Goal: Task Accomplishment & Management: Use online tool/utility

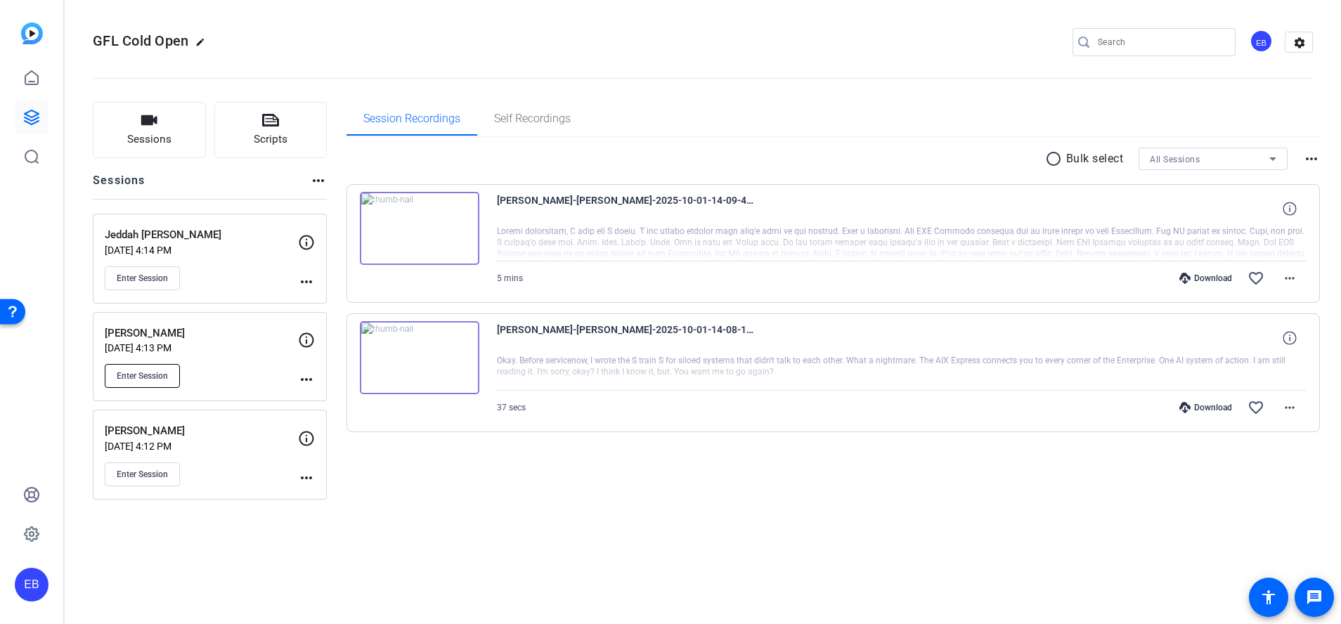
click at [155, 377] on span "Enter Session" at bounding box center [142, 375] width 51 height 11
click at [157, 285] on button "Enter Session" at bounding box center [142, 278] width 75 height 24
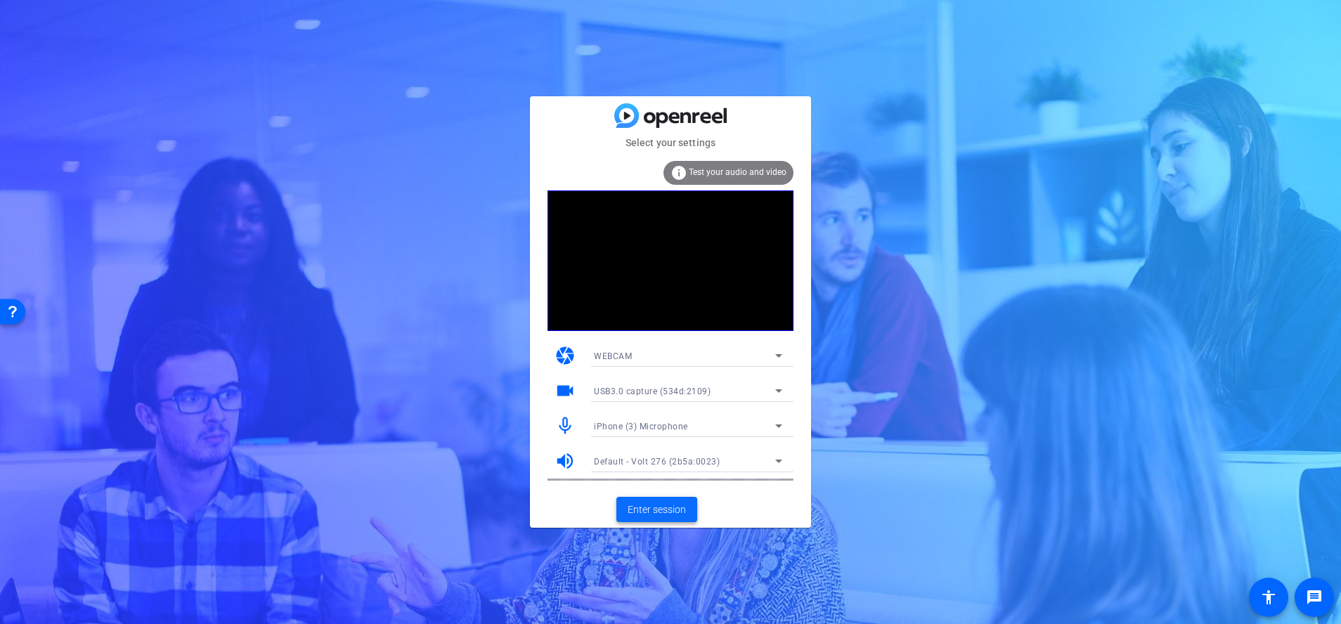
click at [653, 503] on span "Enter session" at bounding box center [657, 509] width 58 height 15
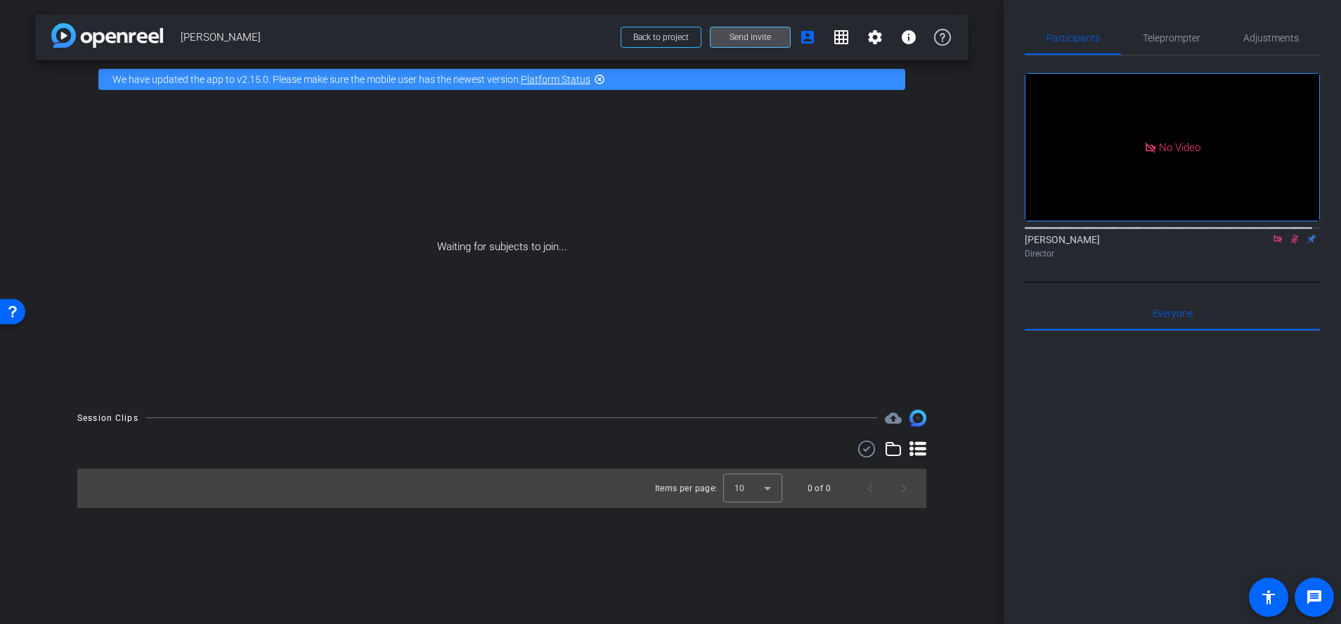
click at [736, 37] on span "Send invite" at bounding box center [749, 37] width 41 height 11
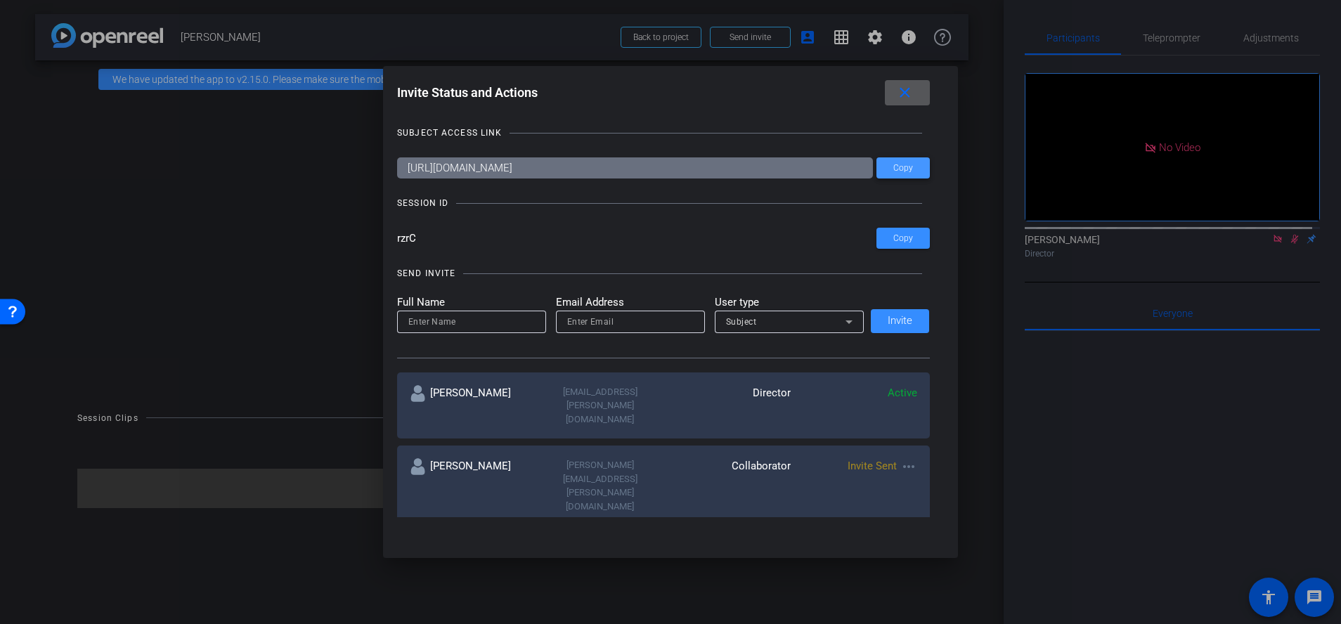
click at [897, 163] on span "Copy" at bounding box center [903, 168] width 20 height 11
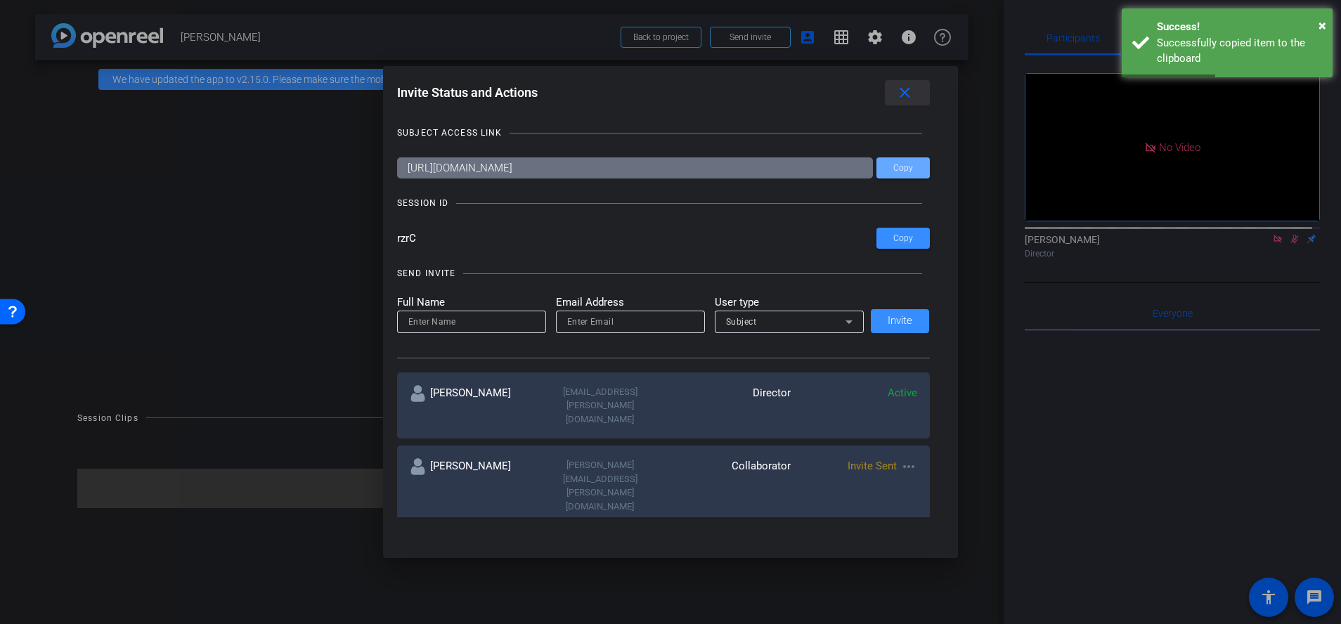
click at [898, 91] on mat-icon "close" at bounding box center [905, 93] width 18 height 18
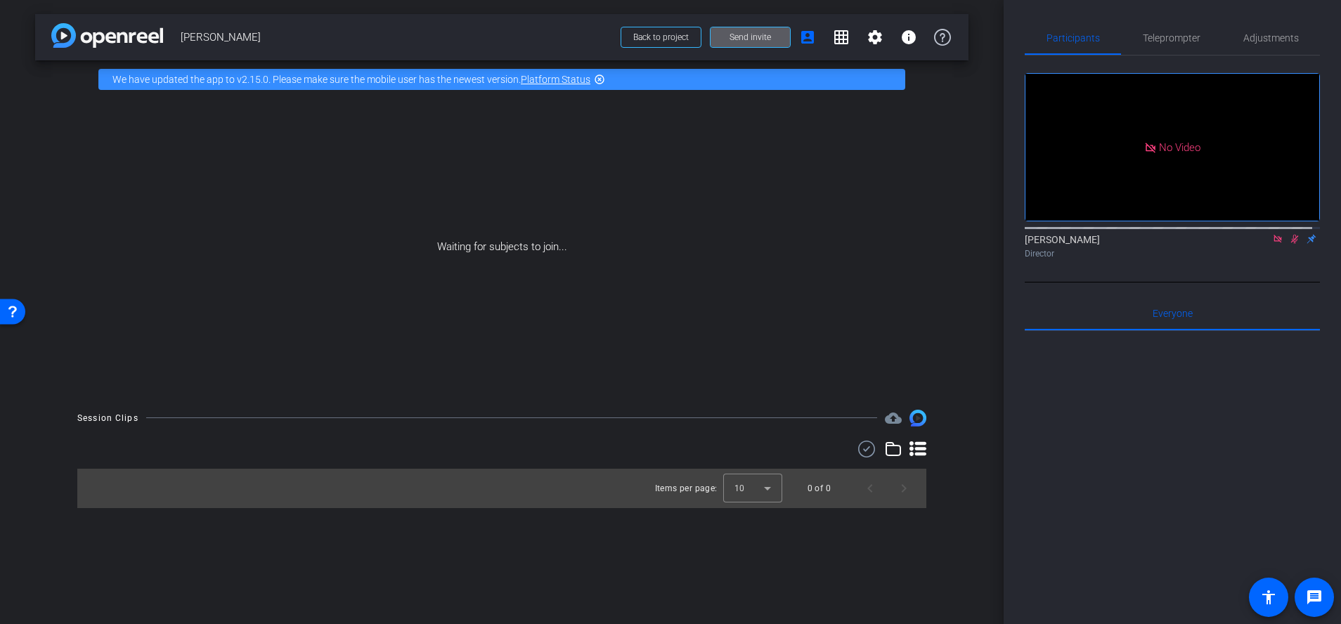
click at [750, 38] on span "Send invite" at bounding box center [749, 37] width 41 height 11
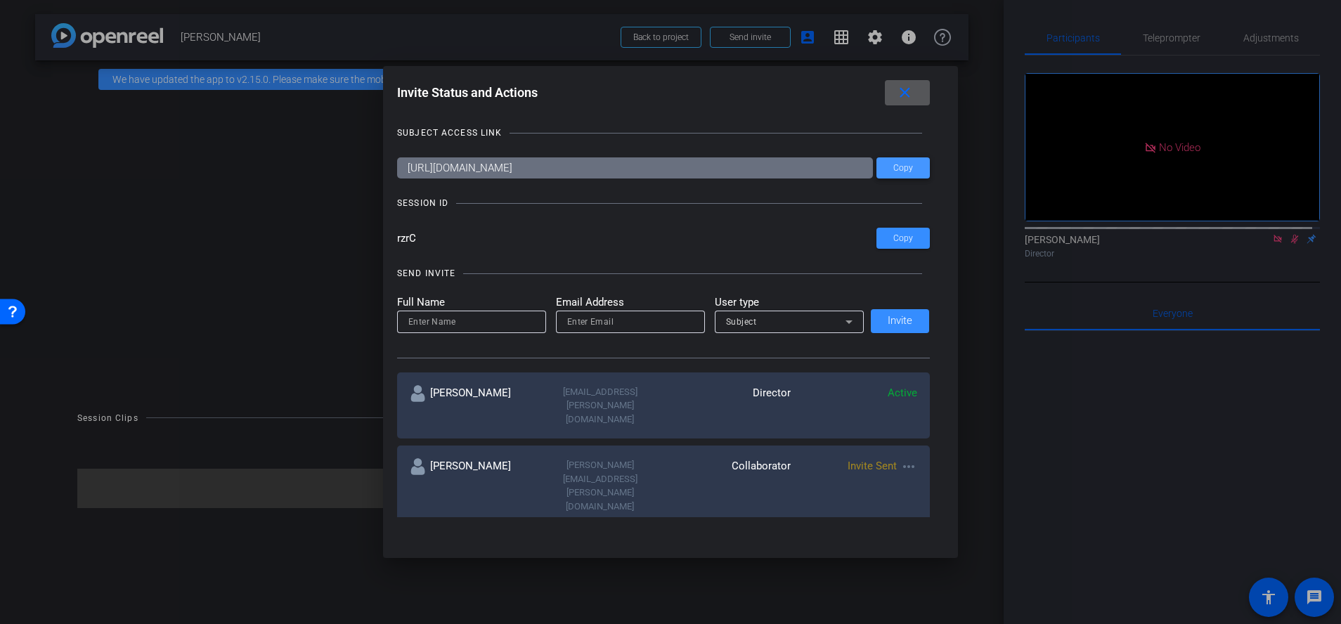
click at [902, 171] on span "Copy" at bounding box center [903, 168] width 20 height 11
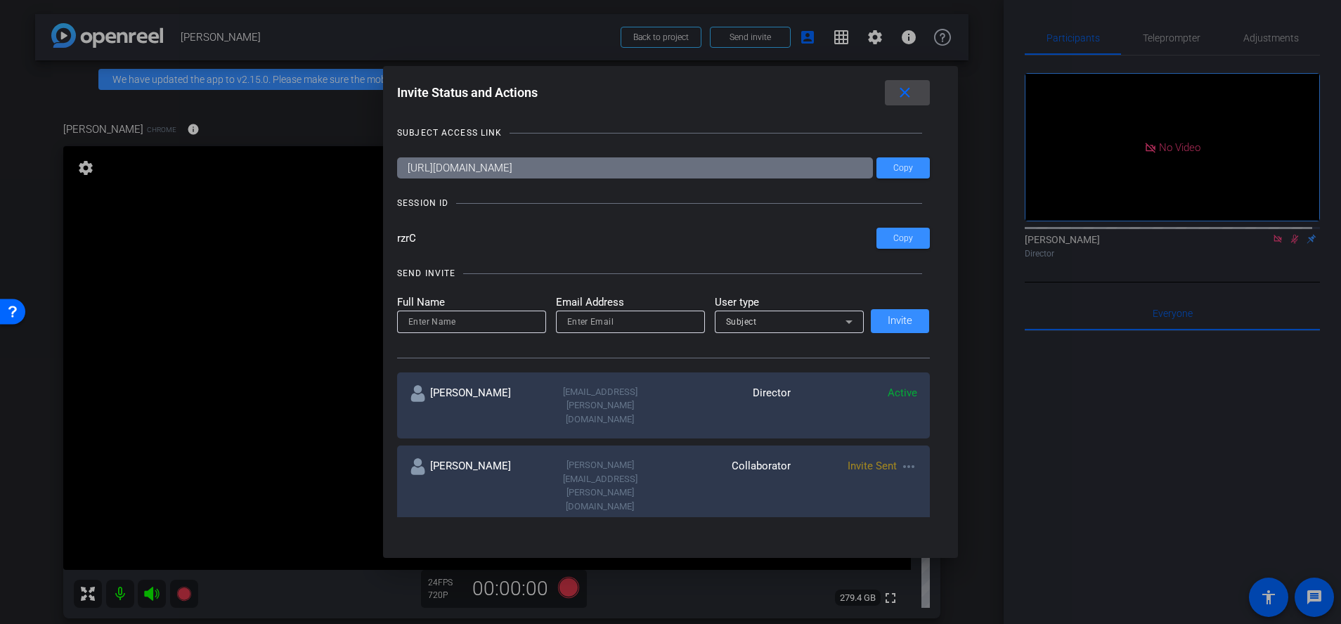
click at [913, 97] on mat-icon "close" at bounding box center [905, 93] width 18 height 18
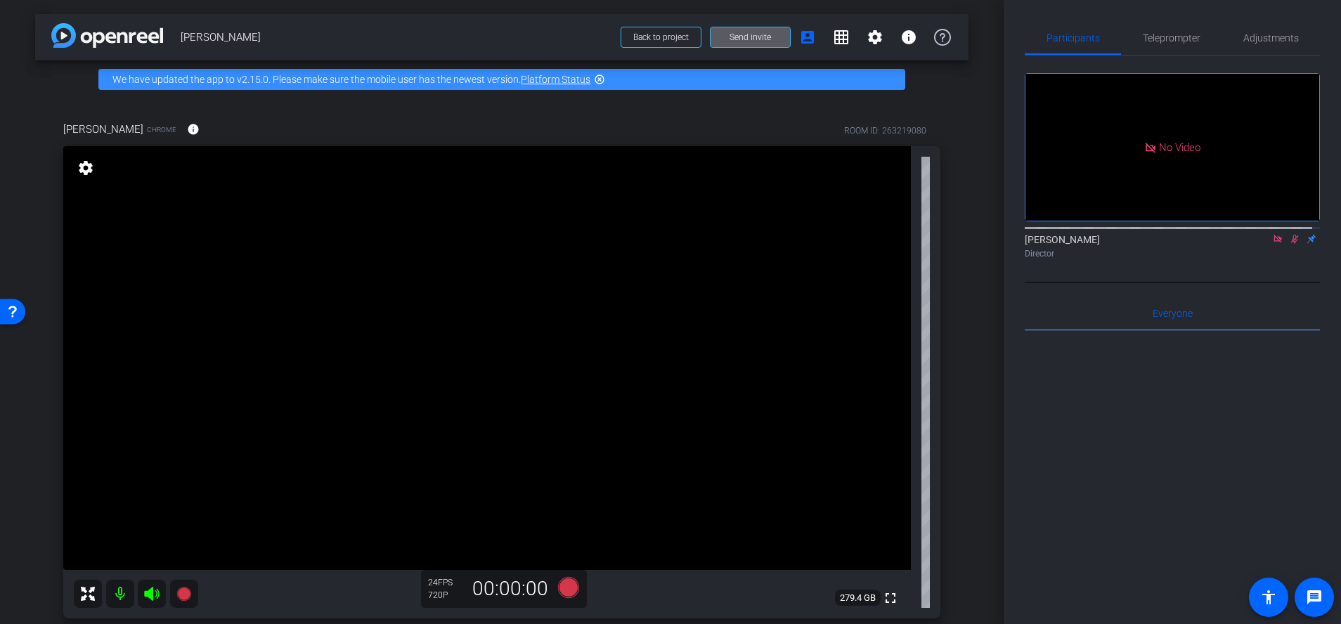
click at [1292, 245] on mat-icon at bounding box center [1294, 239] width 17 height 13
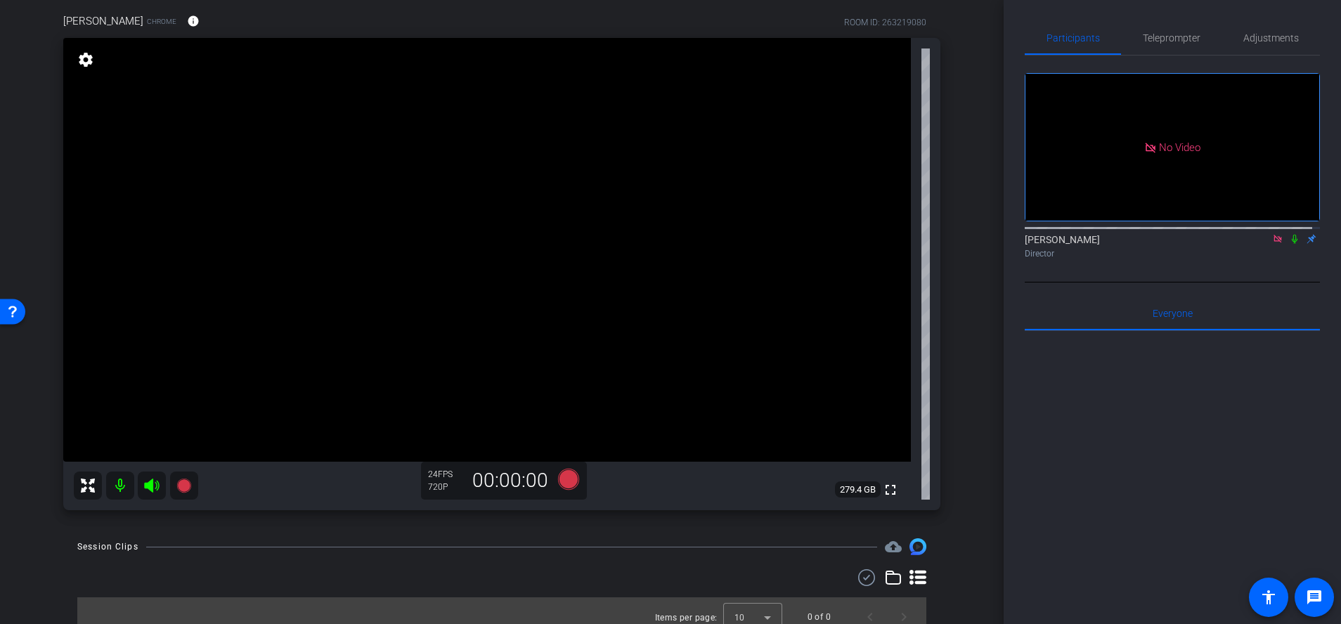
scroll to position [92, 0]
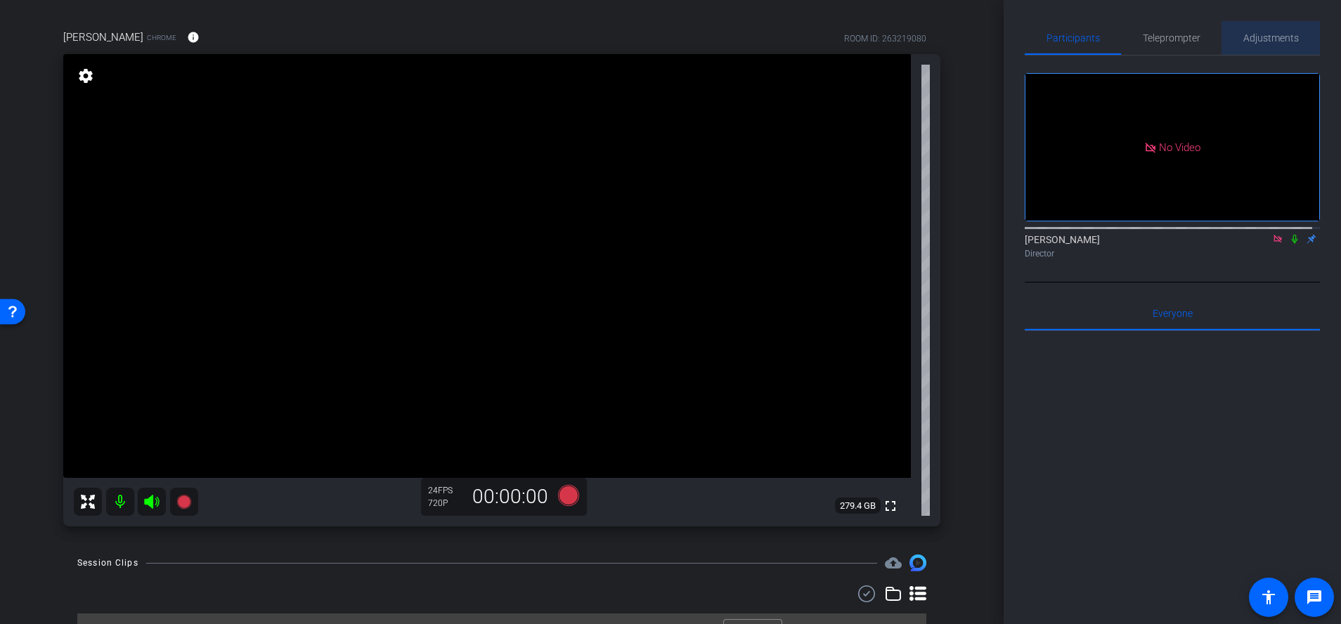
click at [1292, 43] on div "Adjustments" at bounding box center [1270, 38] width 98 height 34
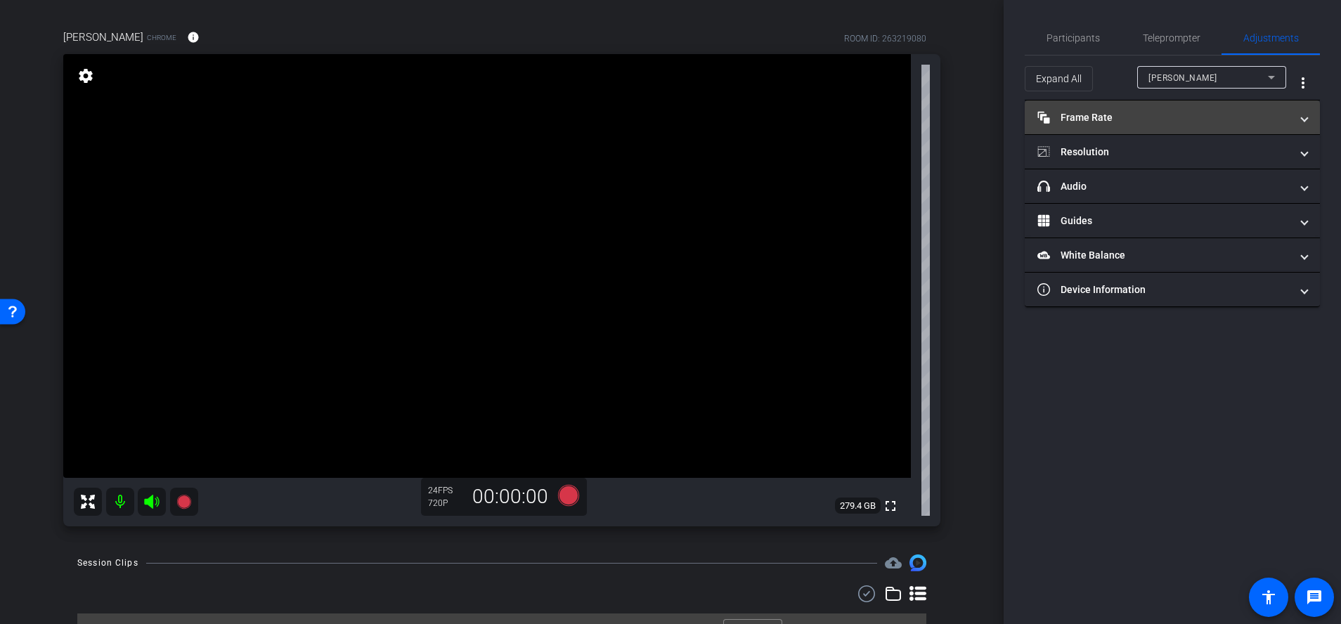
click at [1124, 119] on mat-panel-title "Frame Rate Frame Rate" at bounding box center [1163, 117] width 253 height 15
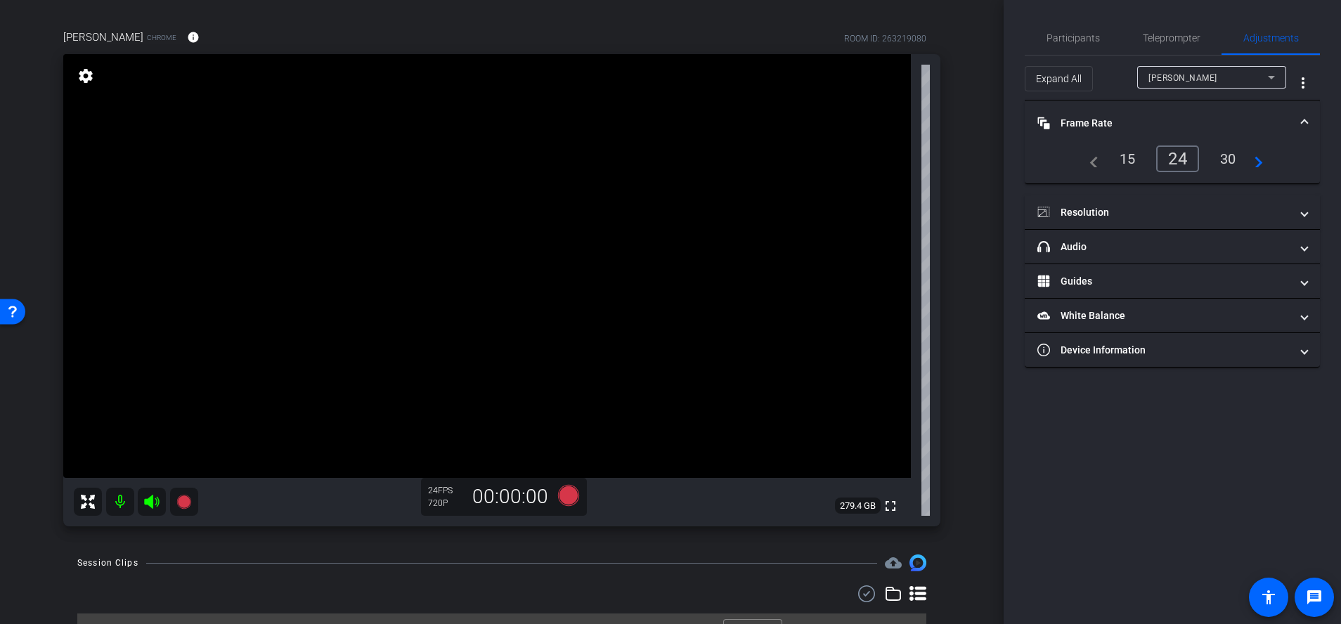
click at [1210, 154] on div "30" at bounding box center [1227, 159] width 37 height 24
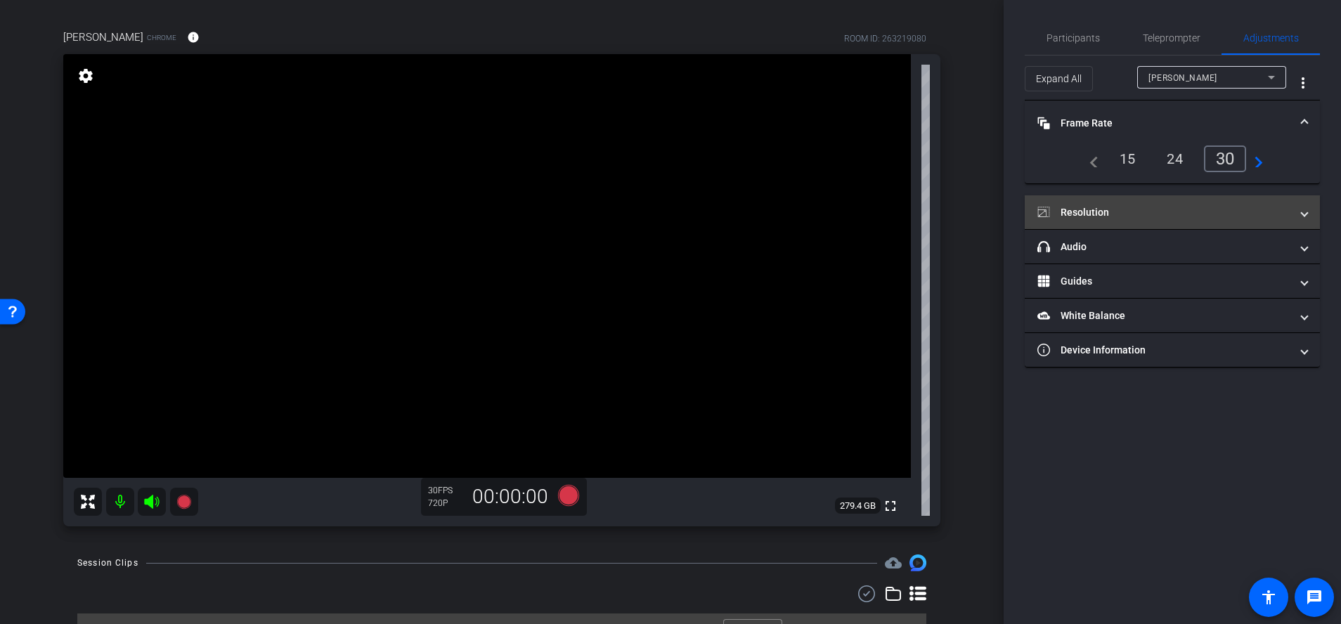
click at [1075, 206] on mat-panel-title "Resolution" at bounding box center [1163, 212] width 253 height 15
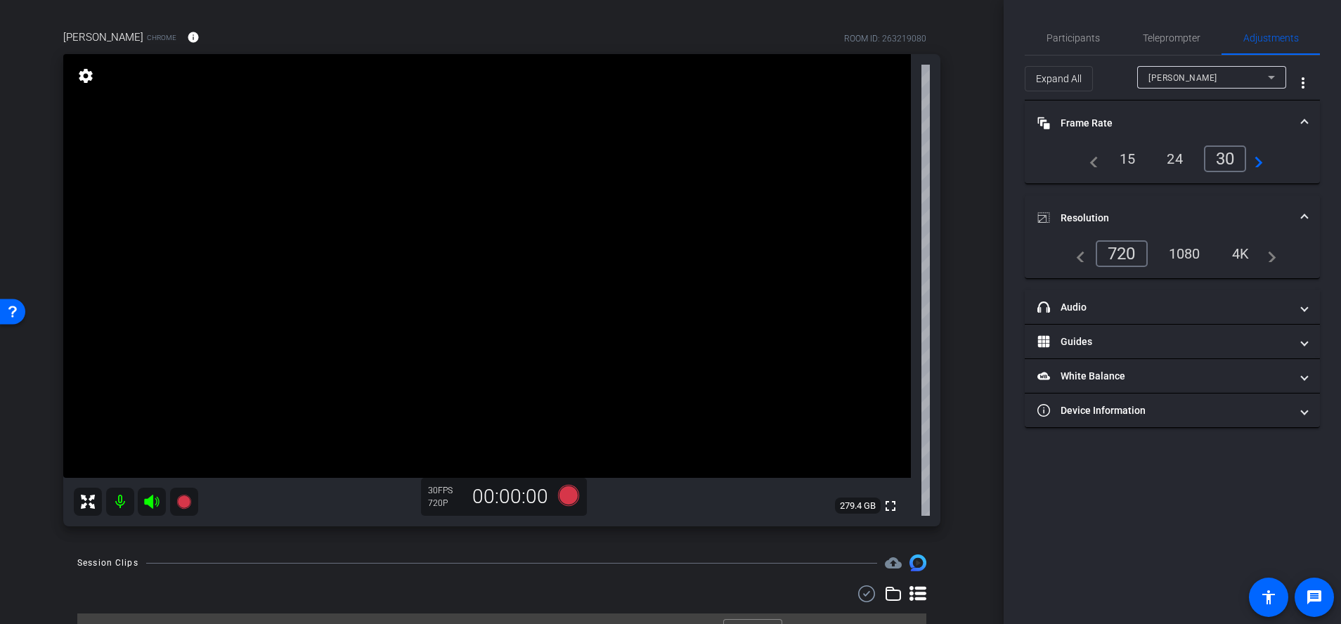
click at [1192, 247] on div "1080" at bounding box center [1184, 254] width 53 height 24
click at [1186, 258] on div "1080" at bounding box center [1184, 254] width 53 height 24
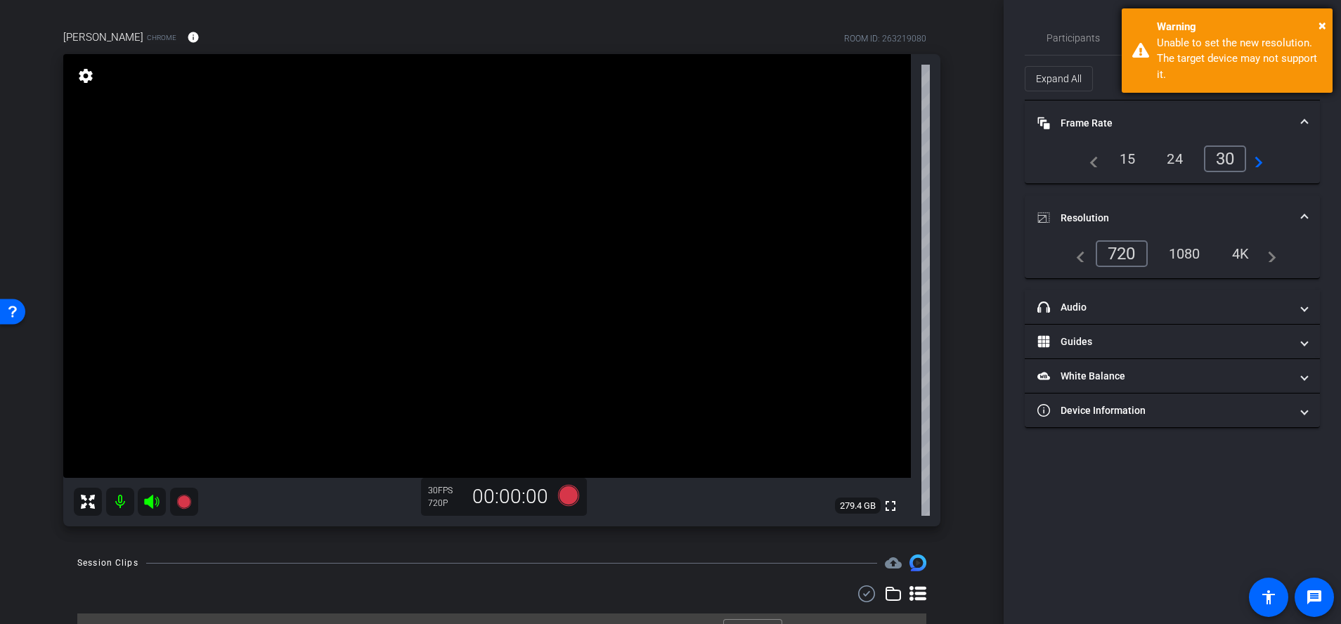
click at [1326, 26] on div "× Warning Unable to set the new resolution. The target device may not support i…" at bounding box center [1227, 50] width 211 height 84
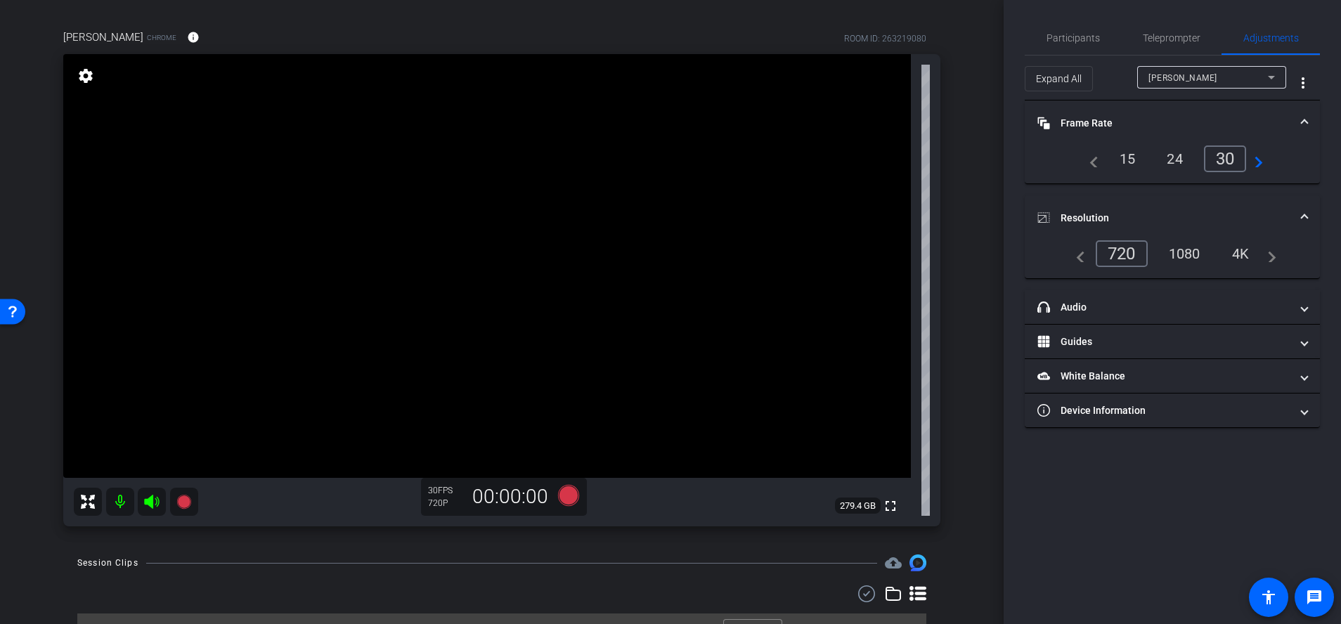
click at [1186, 257] on div "1080" at bounding box center [1184, 254] width 53 height 24
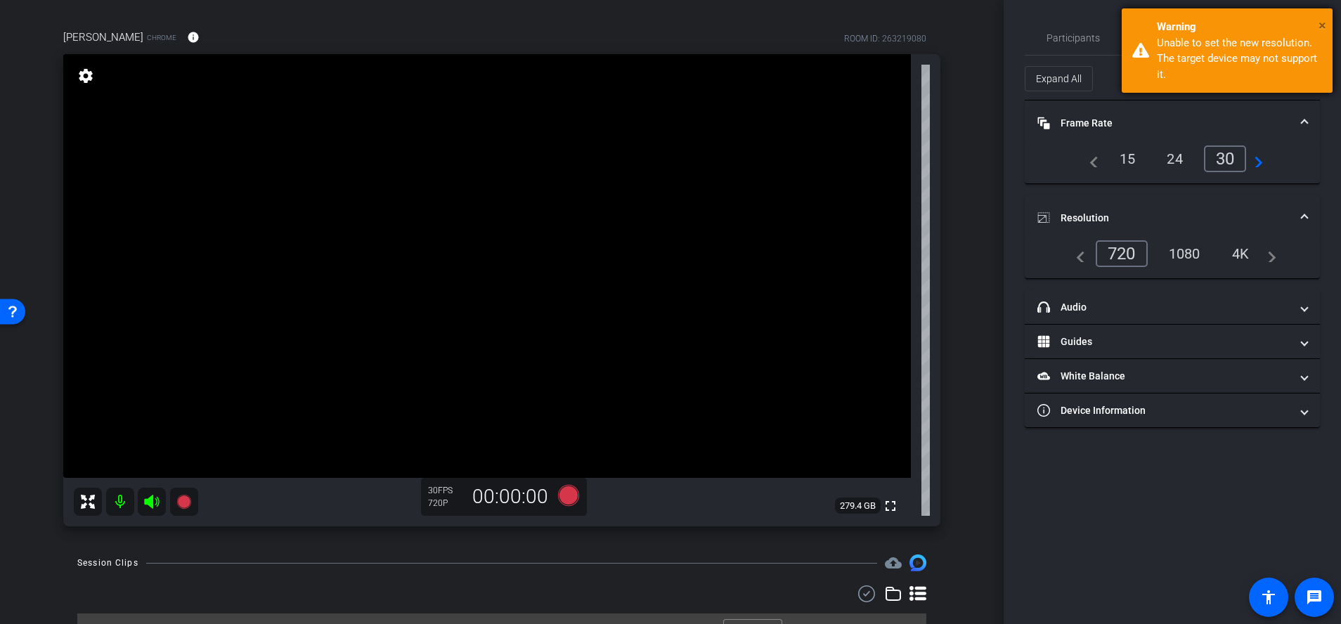
click at [1320, 26] on span "×" at bounding box center [1322, 25] width 8 height 17
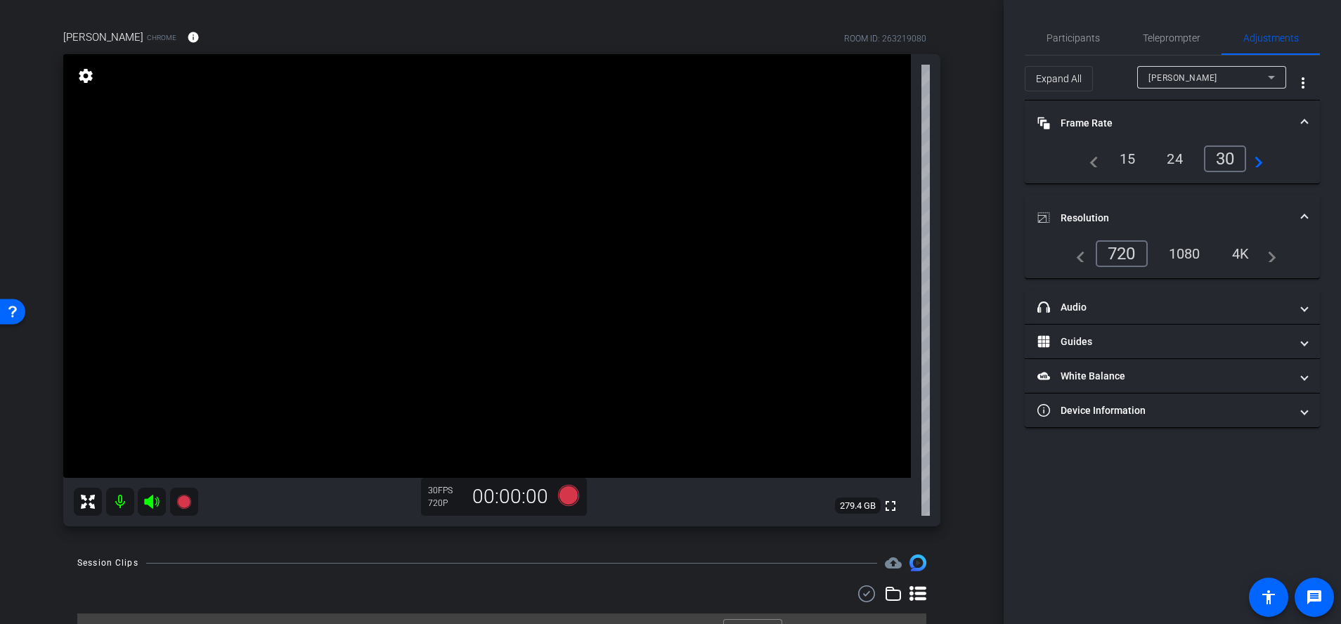
click at [1187, 245] on div "1080" at bounding box center [1184, 254] width 53 height 24
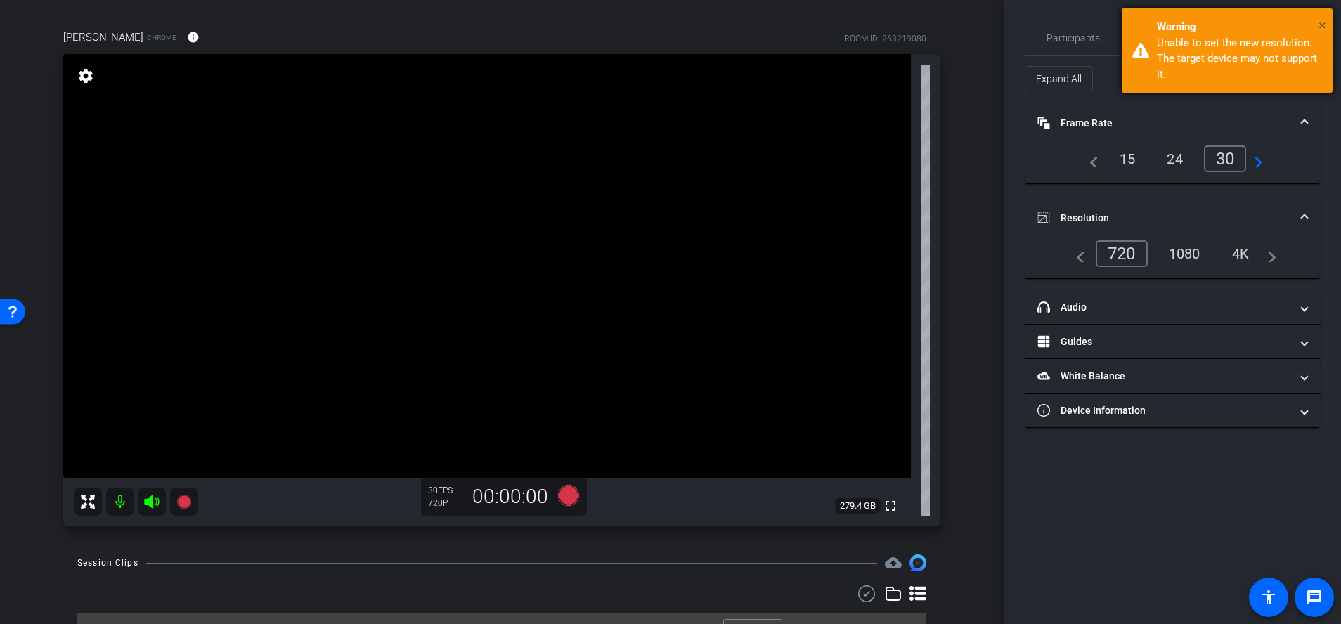
click at [1319, 17] on span "×" at bounding box center [1322, 25] width 8 height 17
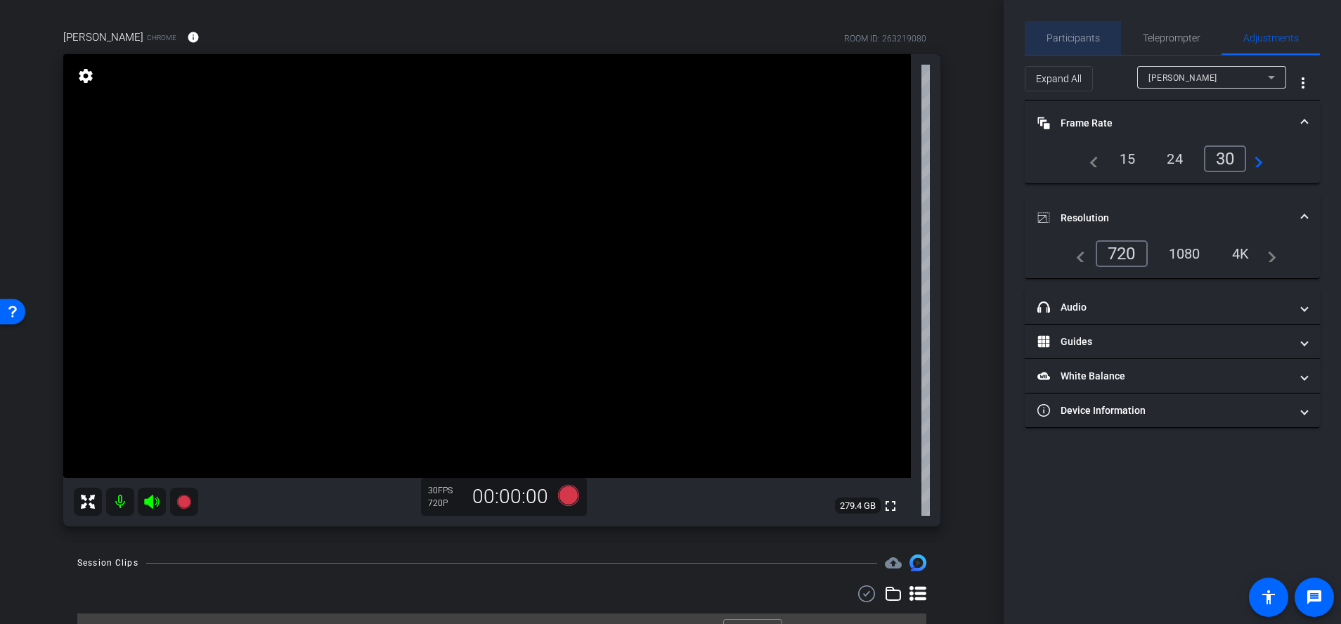
click at [1084, 33] on span "Participants" at bounding box center [1072, 38] width 53 height 10
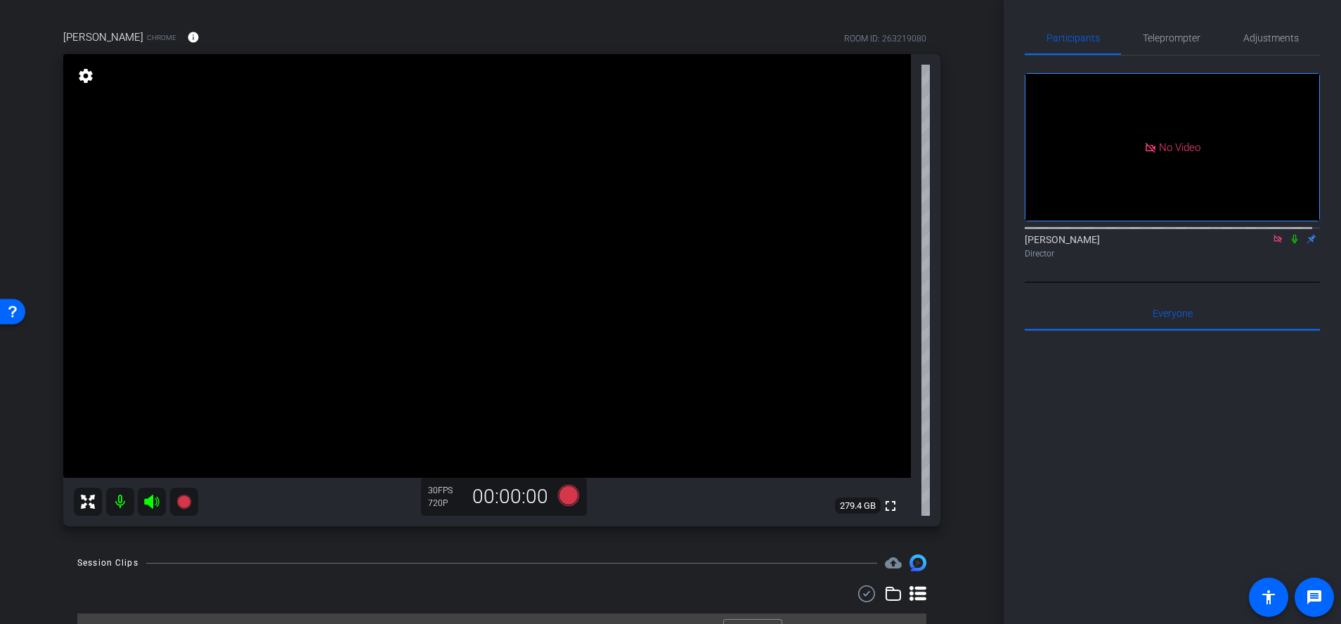
scroll to position [97, 0]
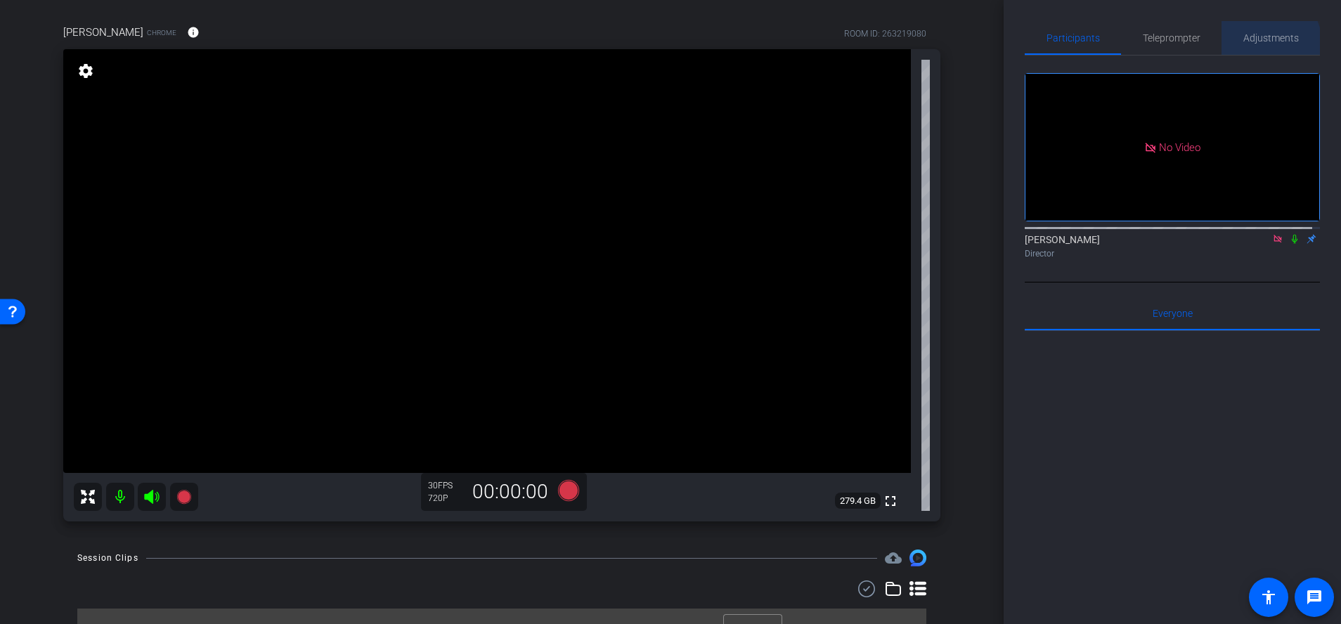
click at [1249, 47] on span "Adjustments" at bounding box center [1271, 38] width 56 height 34
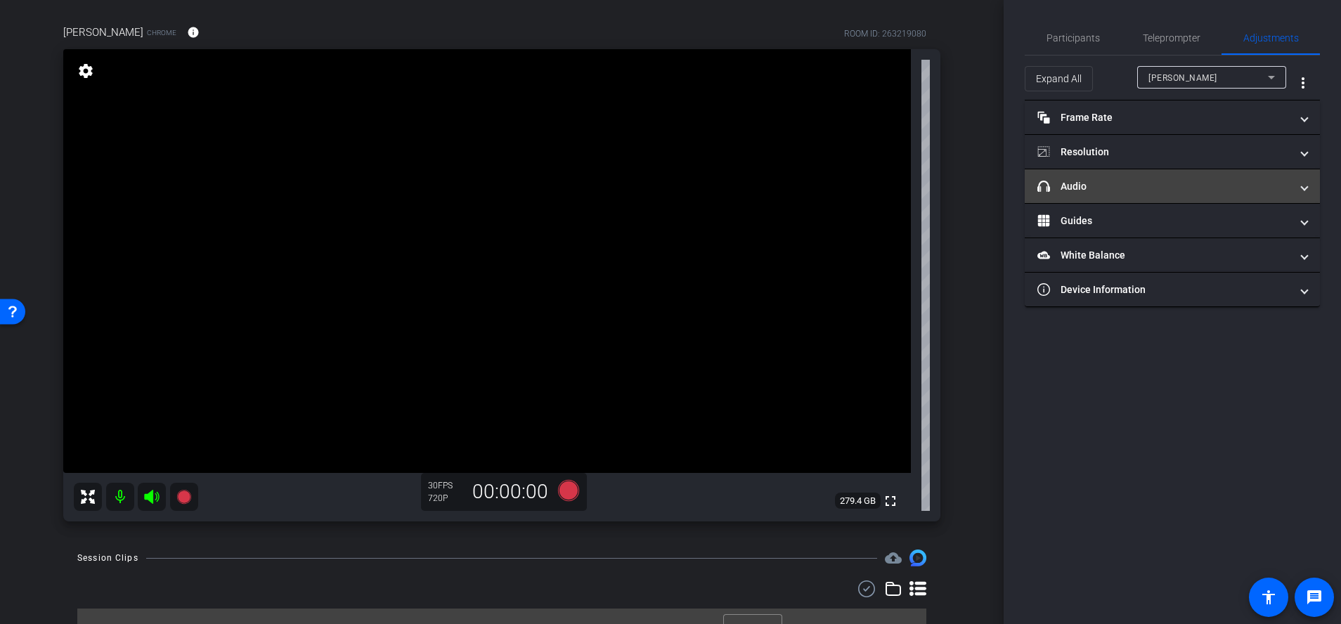
click at [1171, 193] on mat-panel-title "headphone icon Audio" at bounding box center [1163, 186] width 253 height 15
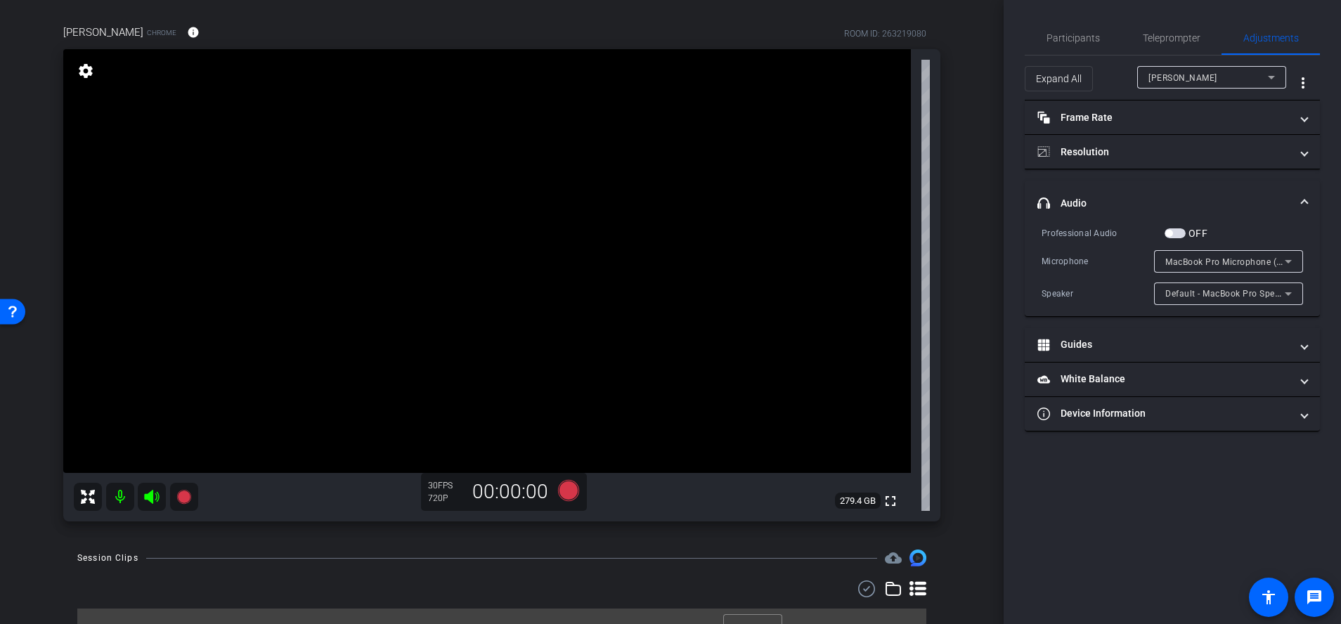
click at [1238, 266] on span "MacBook Pro Microphone (Built-in)" at bounding box center [1236, 261] width 143 height 11
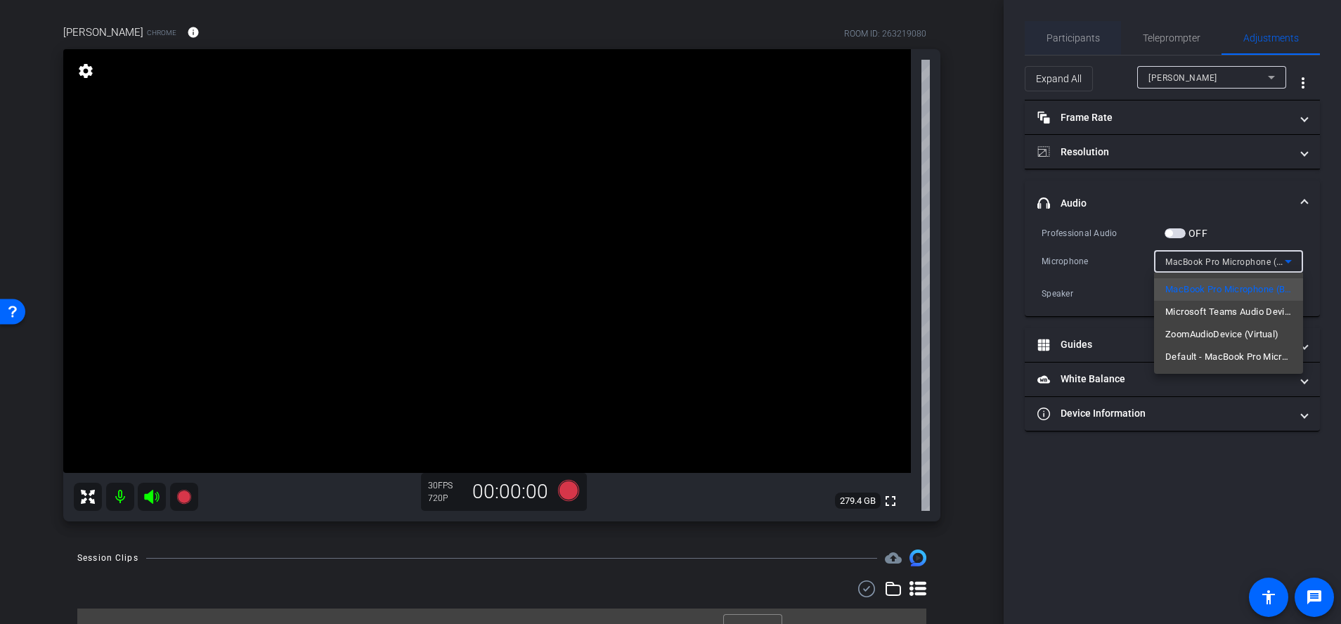
click at [1067, 40] on div at bounding box center [670, 312] width 1341 height 624
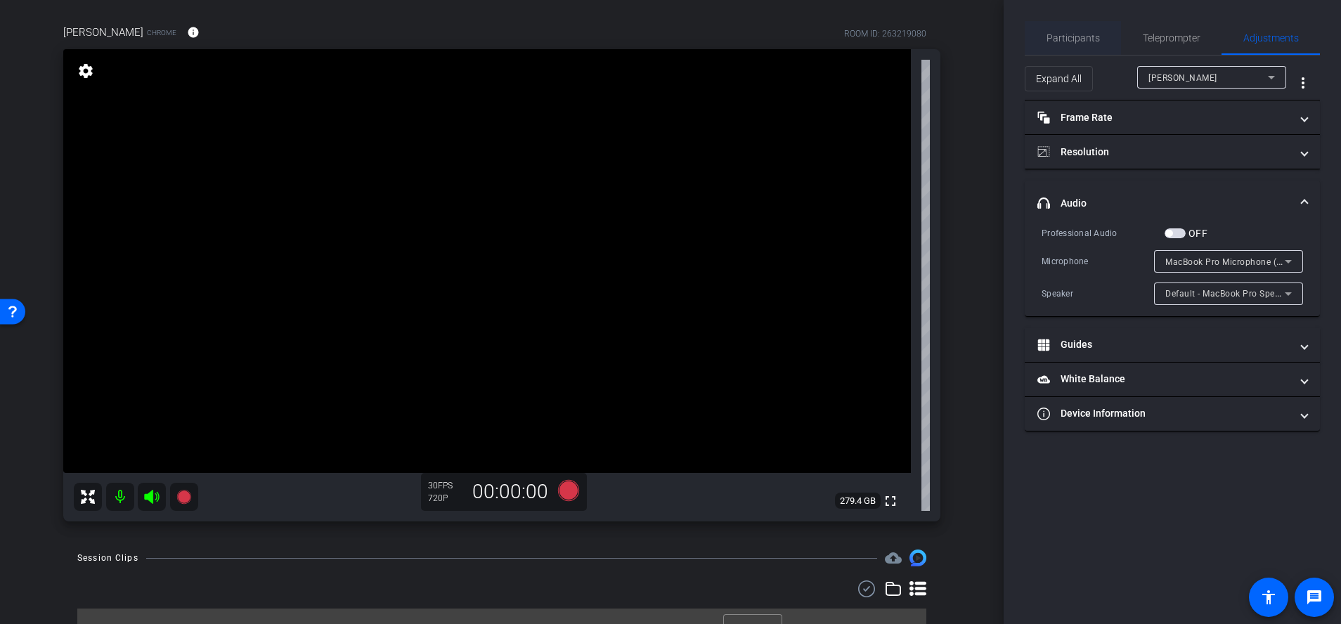
click at [1075, 34] on span "Participants" at bounding box center [1072, 38] width 53 height 10
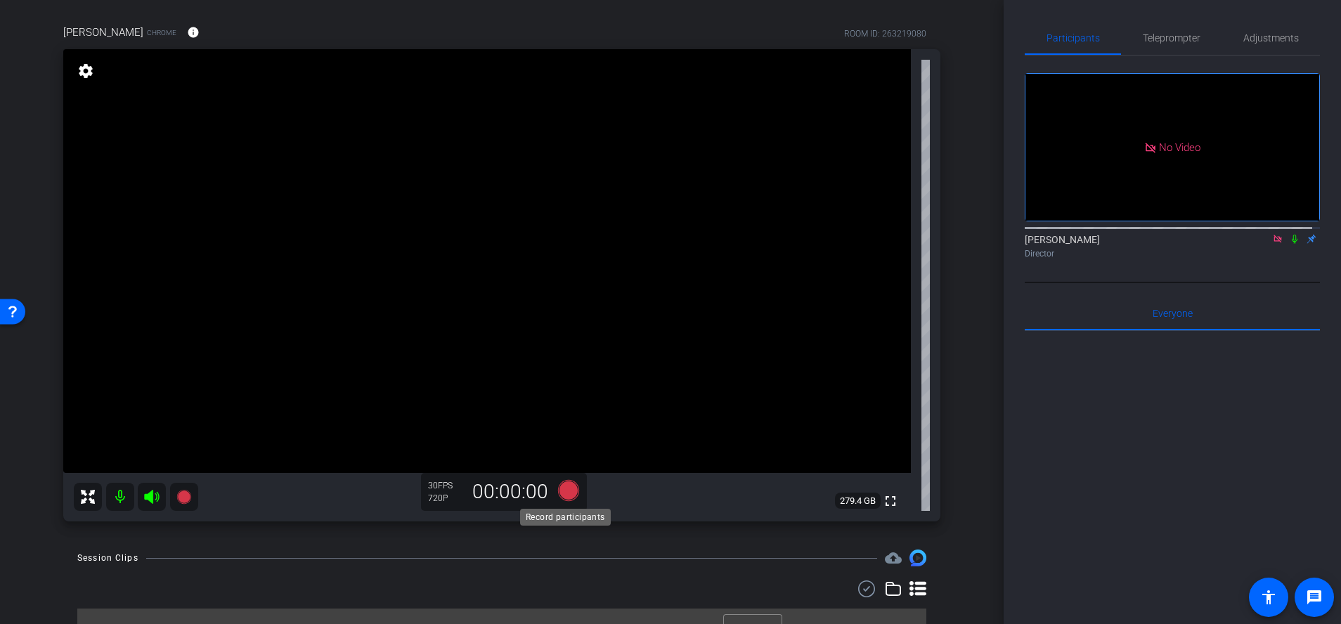
click at [567, 495] on icon at bounding box center [568, 490] width 21 height 21
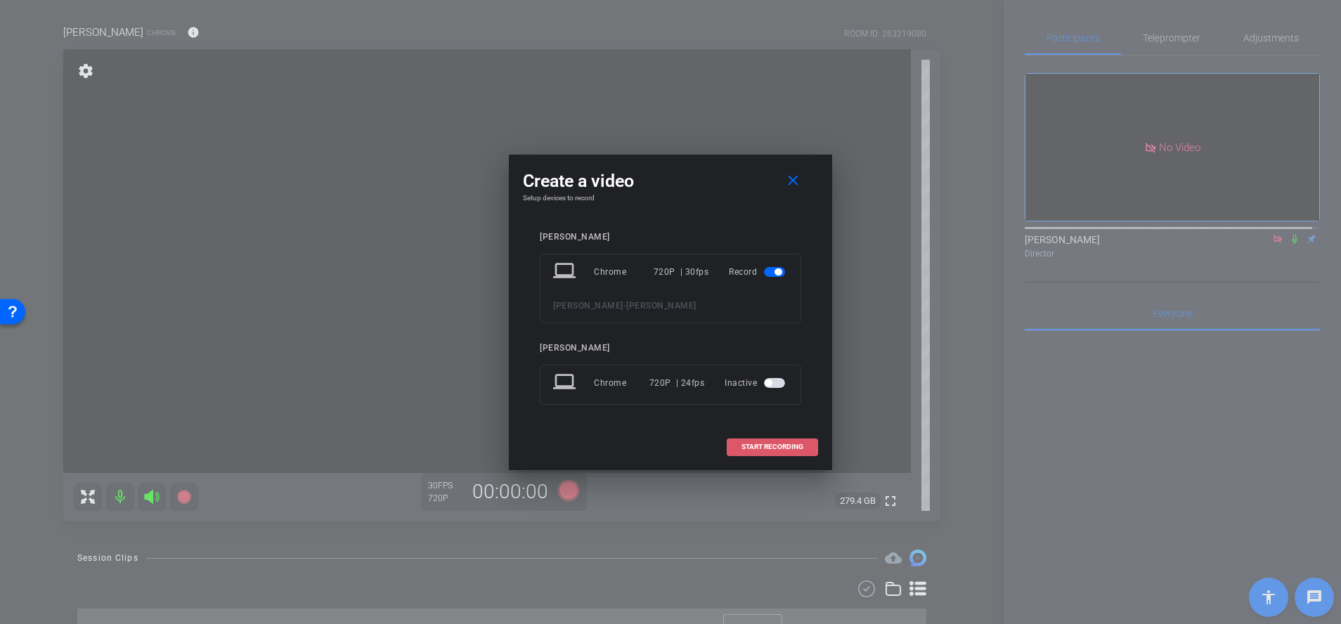
click at [776, 446] on span "START RECORDING" at bounding box center [772, 446] width 62 height 7
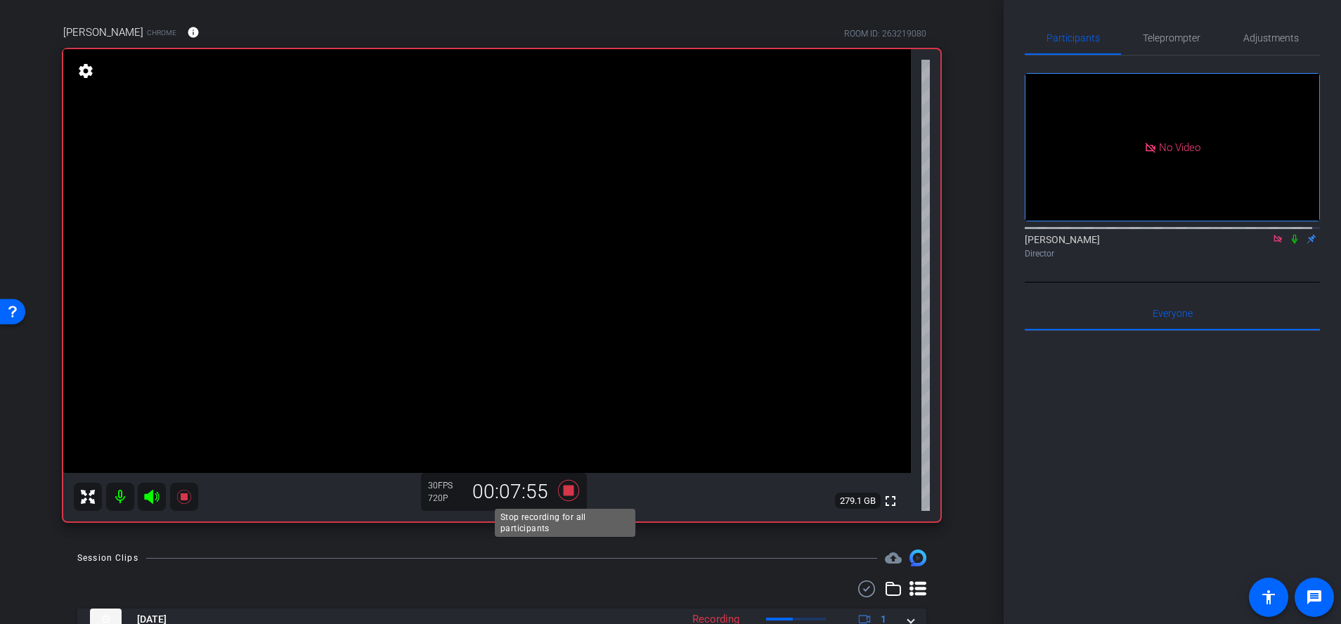
click at [569, 490] on icon at bounding box center [568, 490] width 21 height 21
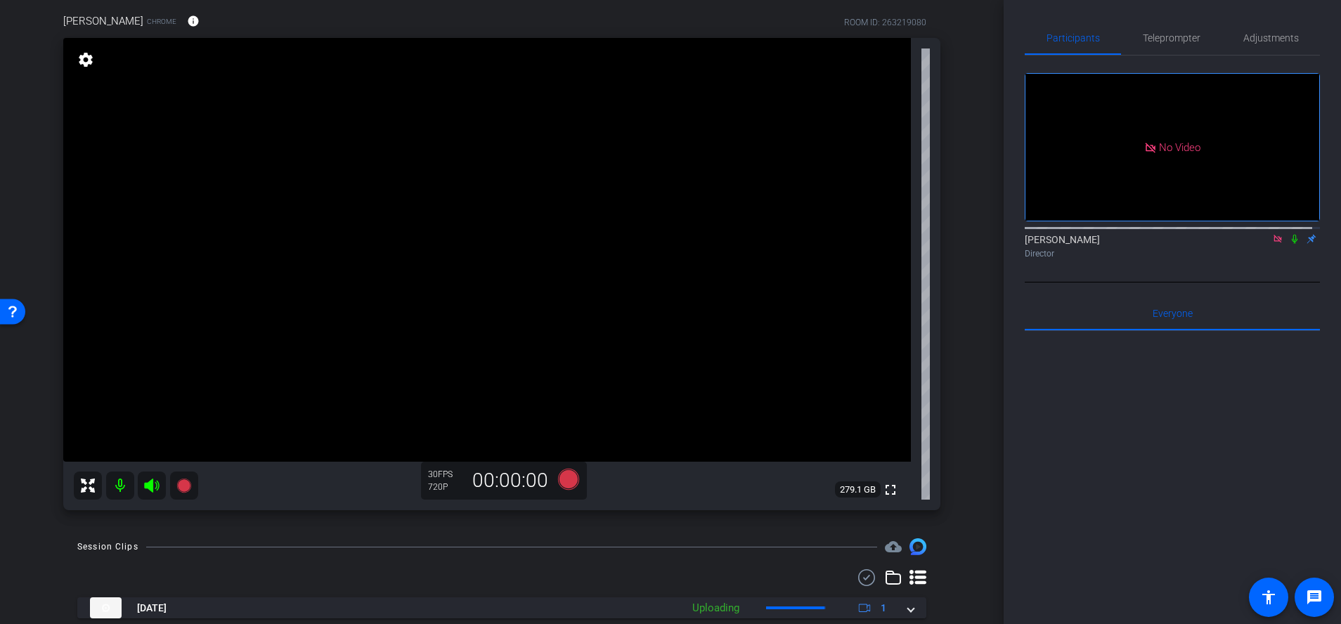
scroll to position [152, 0]
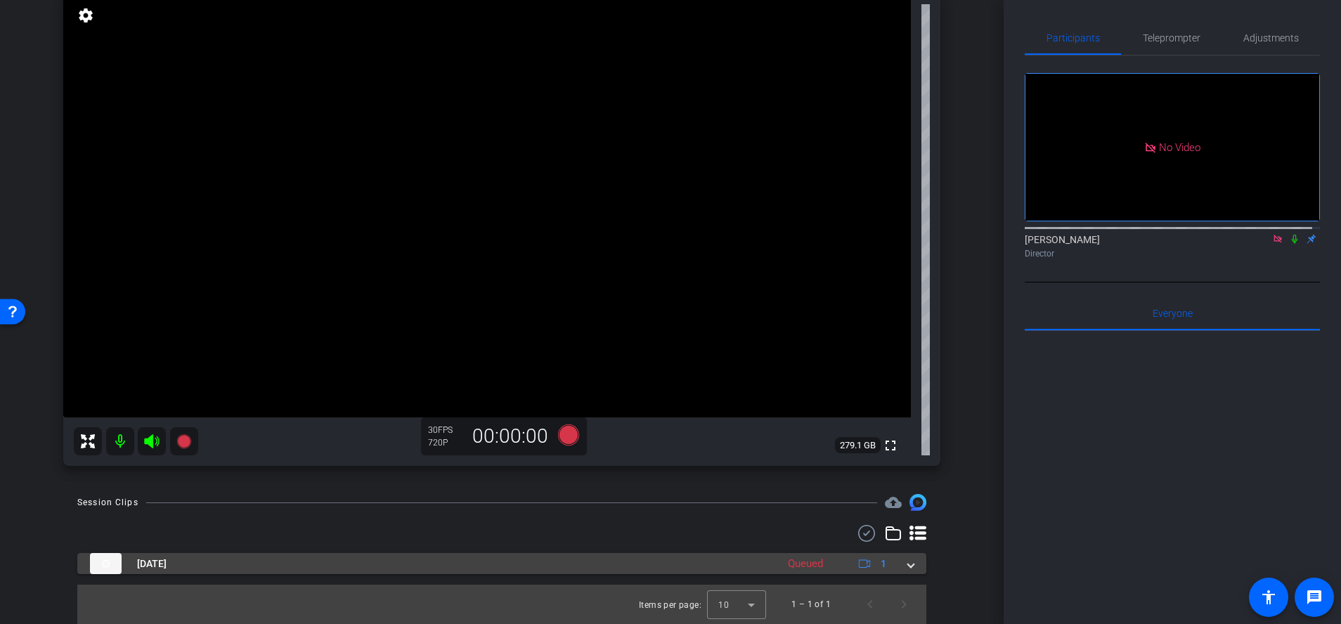
click at [897, 558] on div "Oct 3, 2025 Queued 1" at bounding box center [499, 563] width 818 height 21
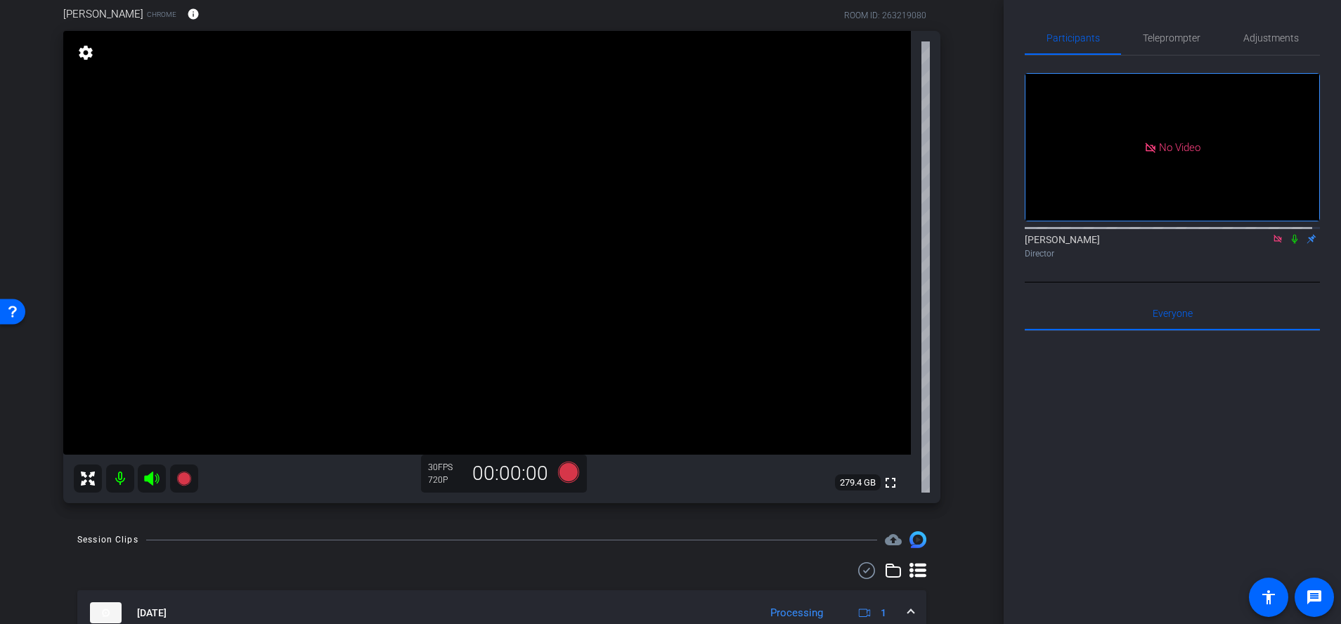
scroll to position [183, 0]
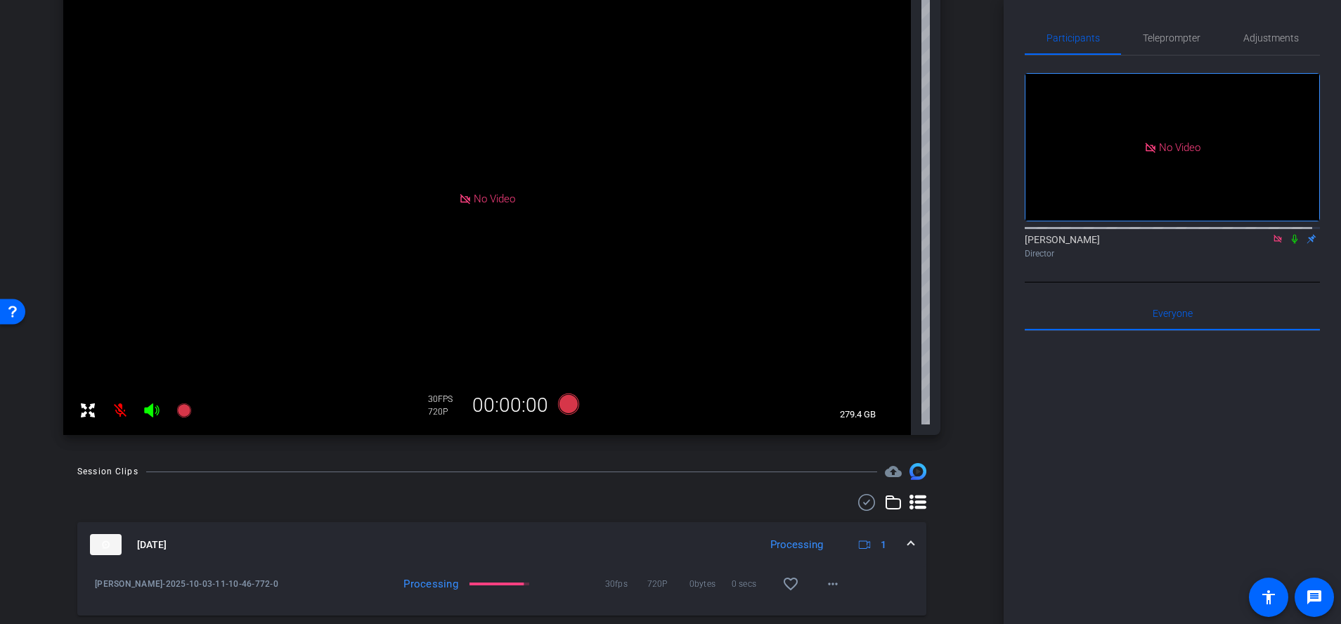
click at [1289, 236] on icon at bounding box center [1294, 239] width 11 height 10
click at [151, 409] on icon at bounding box center [151, 410] width 15 height 14
click at [824, 582] on mat-icon "more_horiz" at bounding box center [832, 584] width 17 height 17
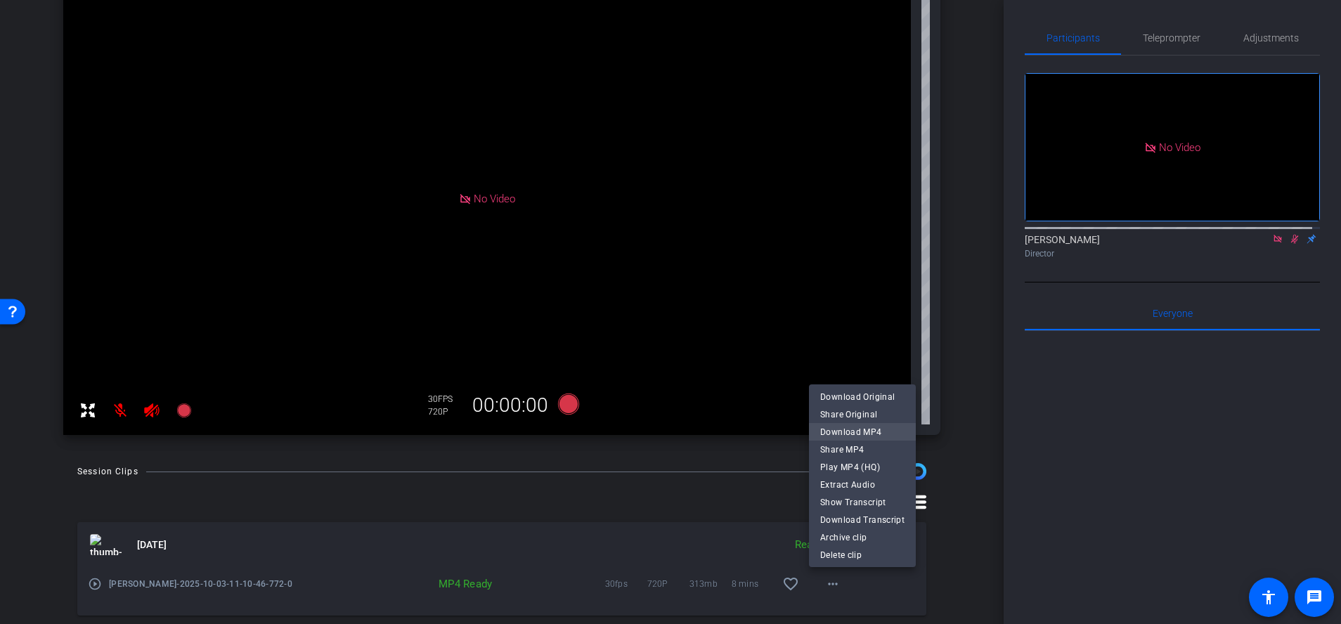
click at [882, 432] on span "Download MP4" at bounding box center [862, 432] width 84 height 17
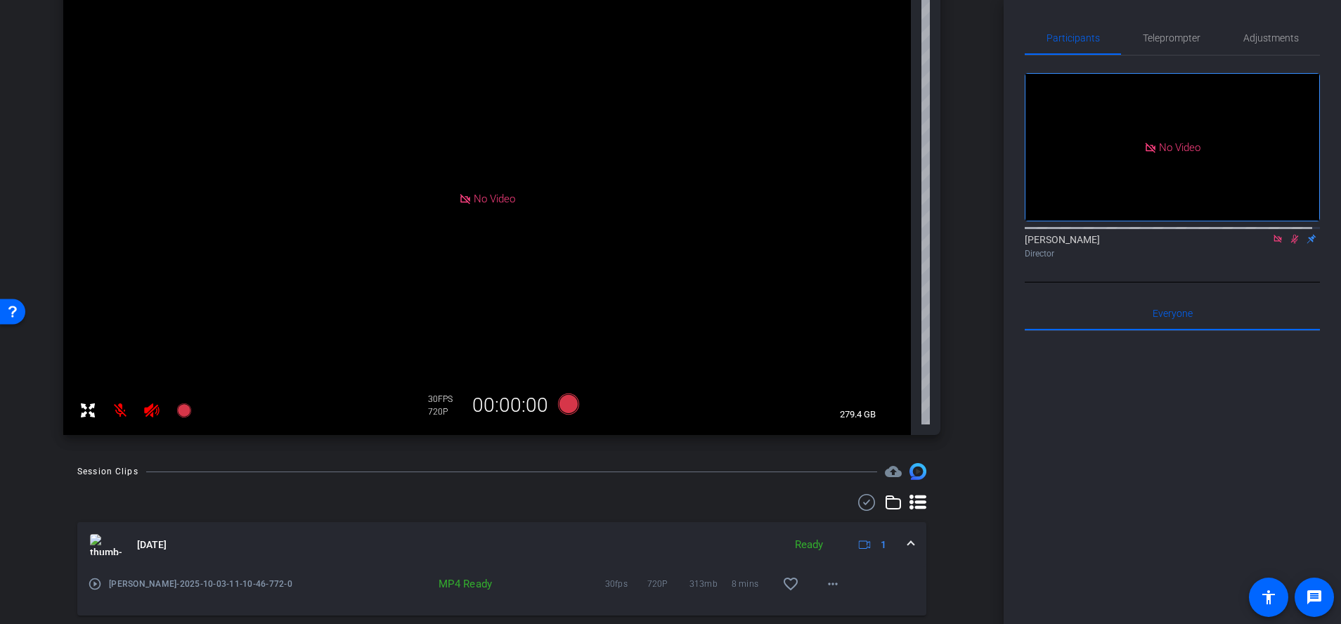
scroll to position [0, 0]
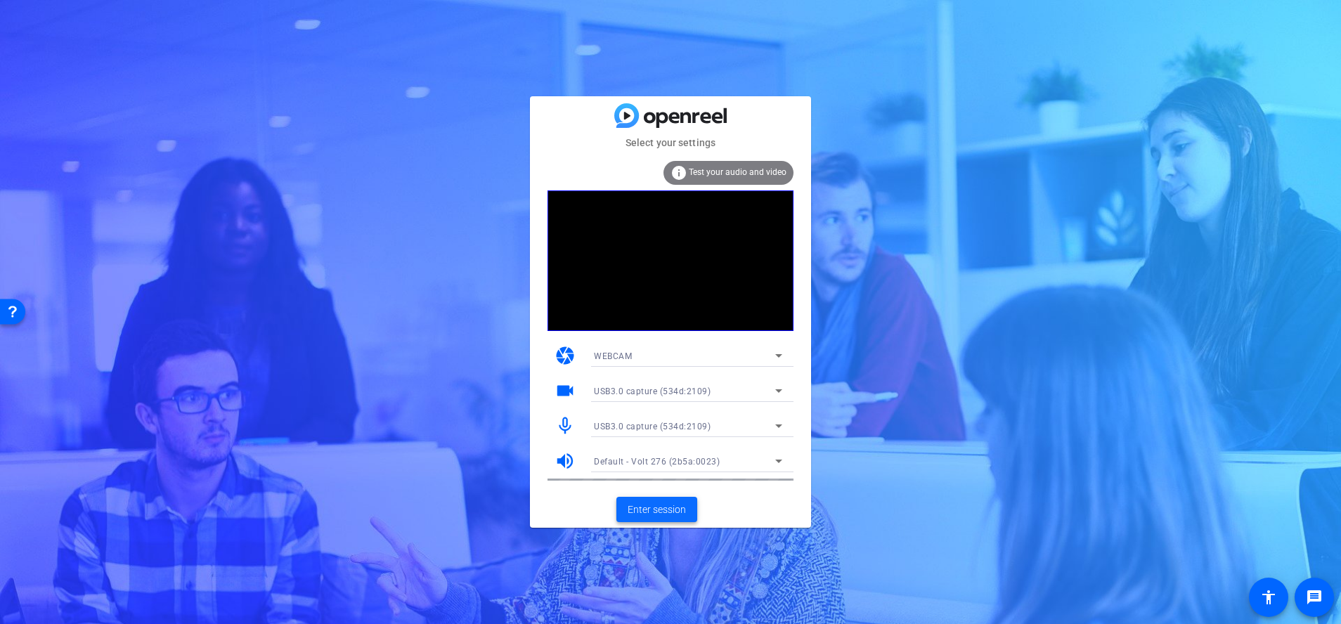
click at [656, 509] on span "Enter session" at bounding box center [657, 509] width 58 height 15
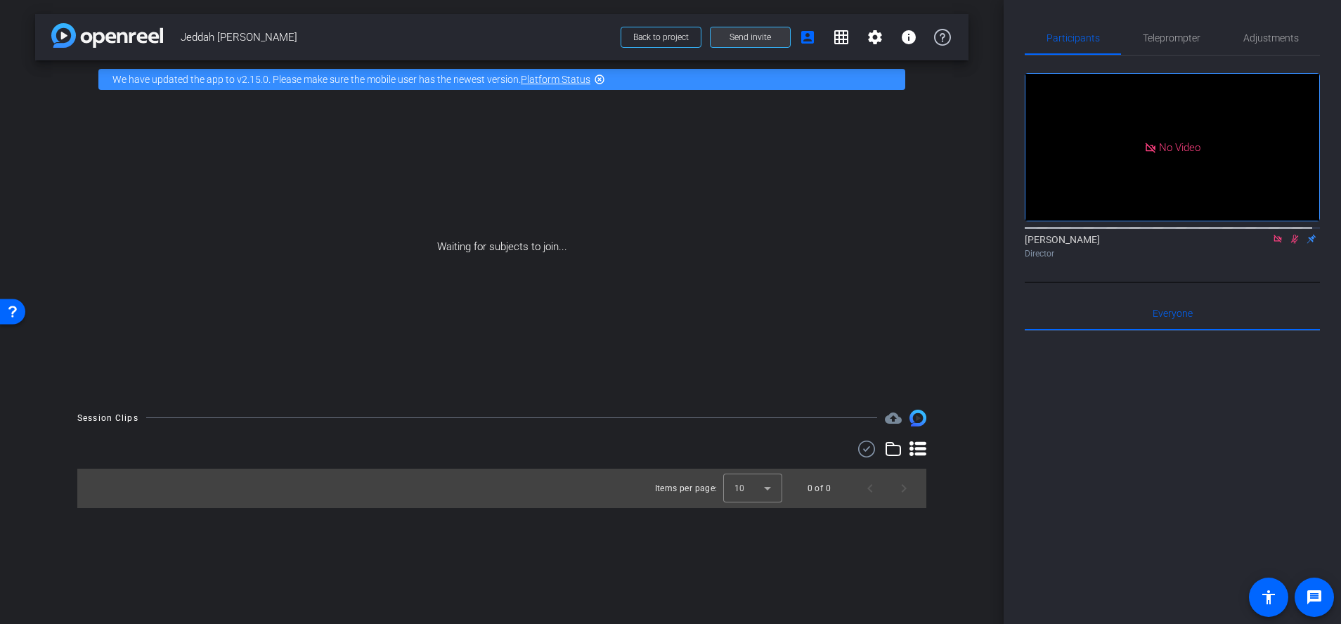
click at [767, 36] on span "Send invite" at bounding box center [749, 37] width 41 height 11
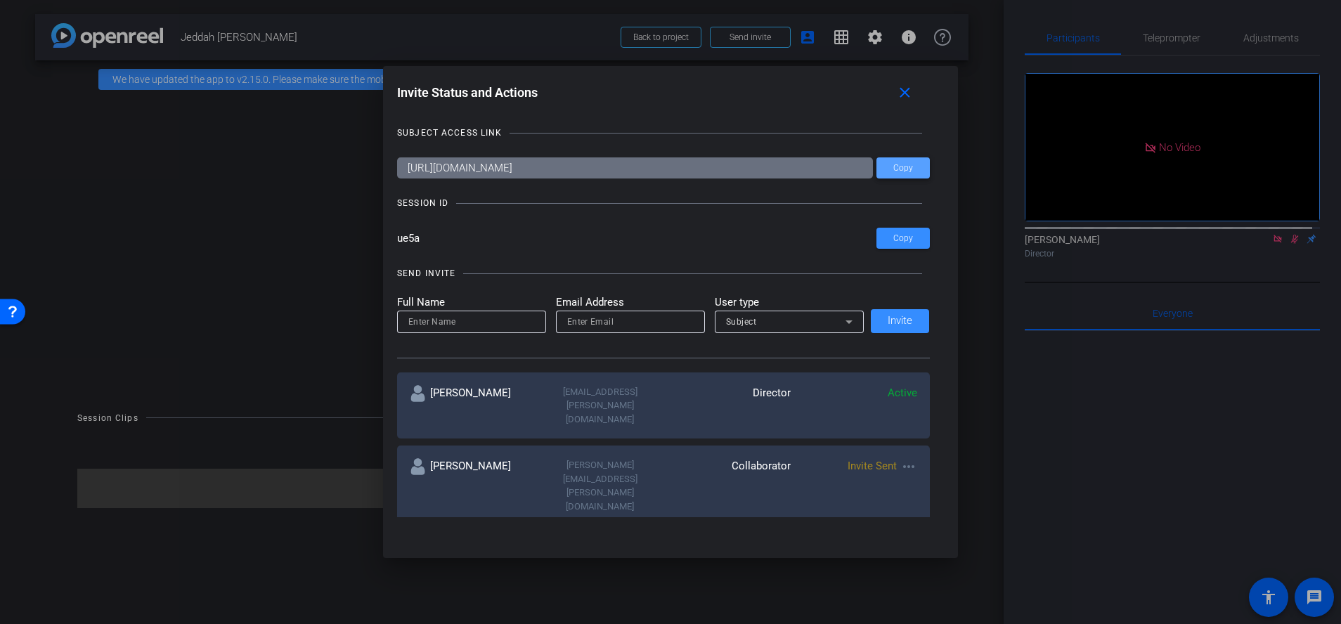
click at [916, 160] on span at bounding box center [902, 168] width 53 height 34
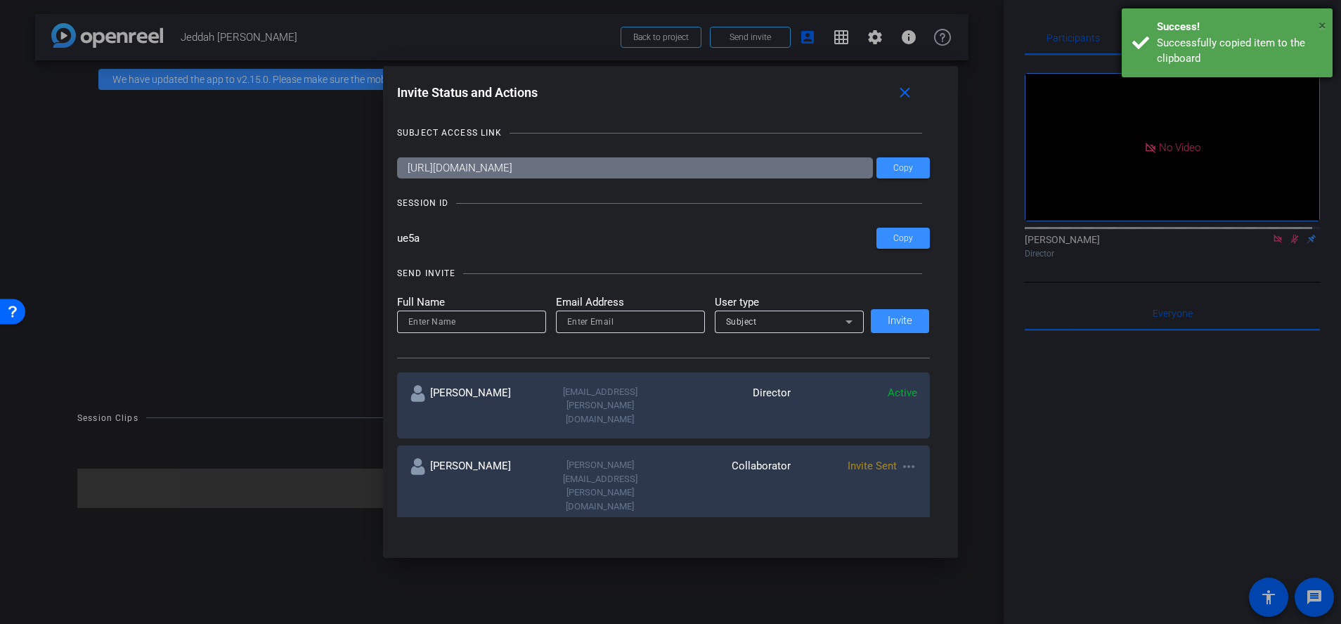
click at [1318, 22] on span "×" at bounding box center [1322, 25] width 8 height 17
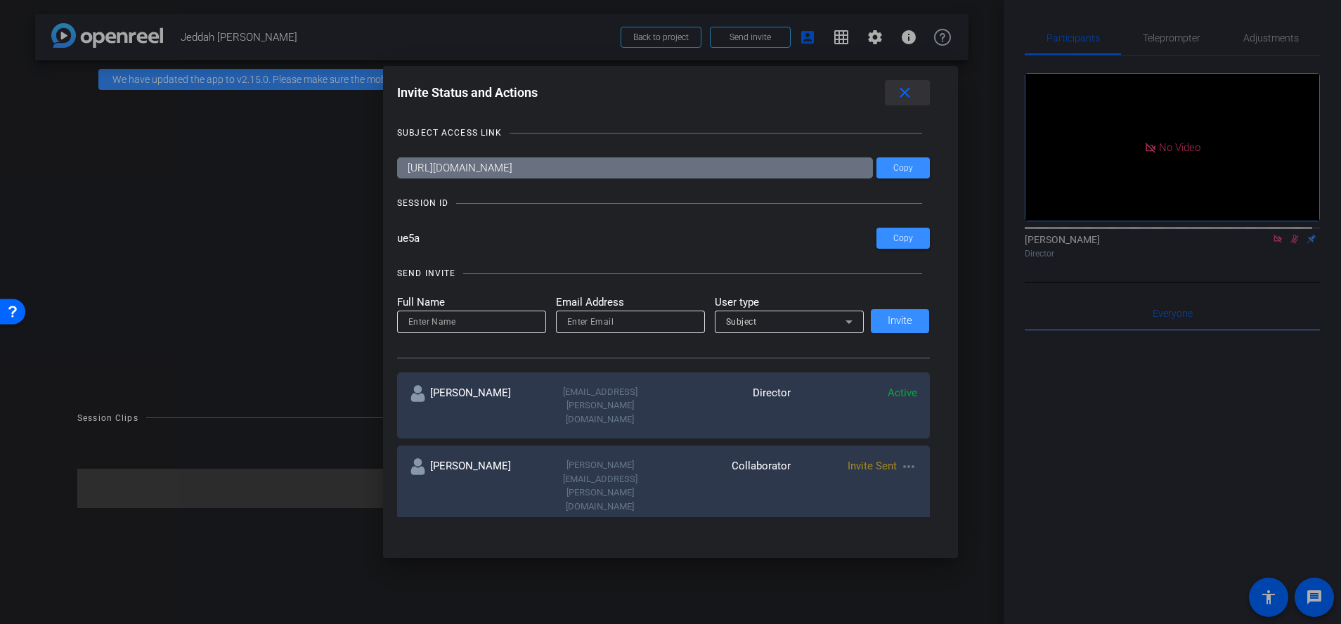
click at [920, 96] on span at bounding box center [907, 93] width 45 height 34
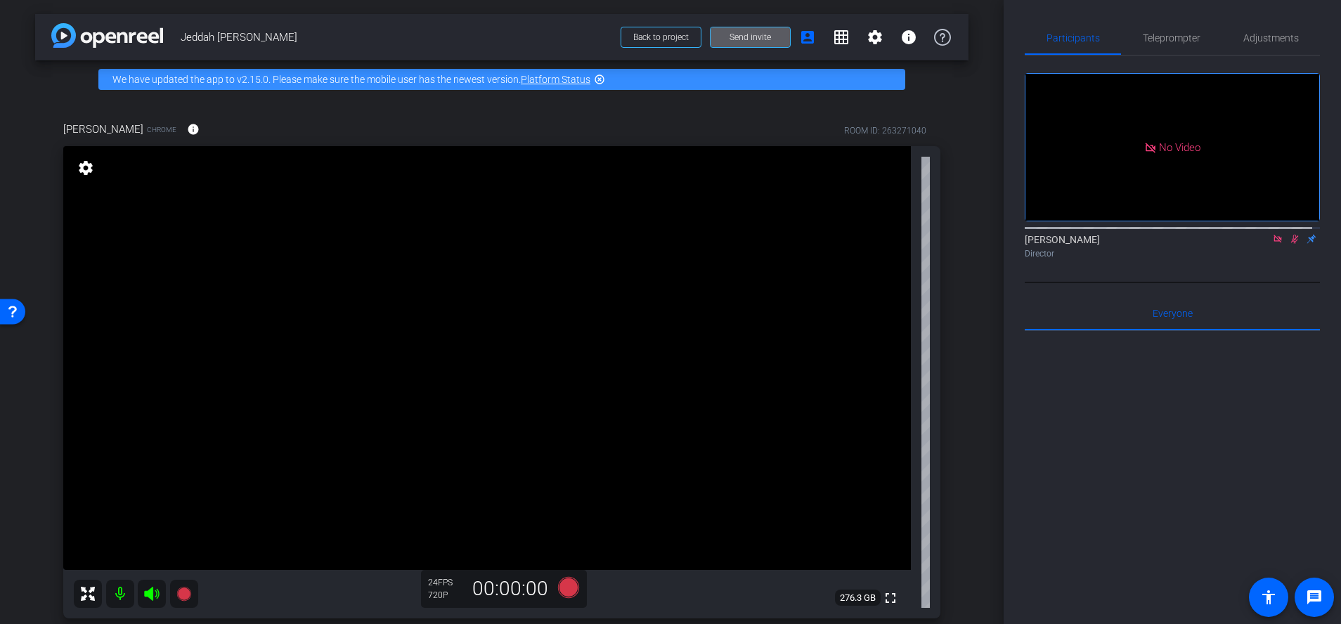
click at [1289, 244] on icon at bounding box center [1294, 239] width 11 height 10
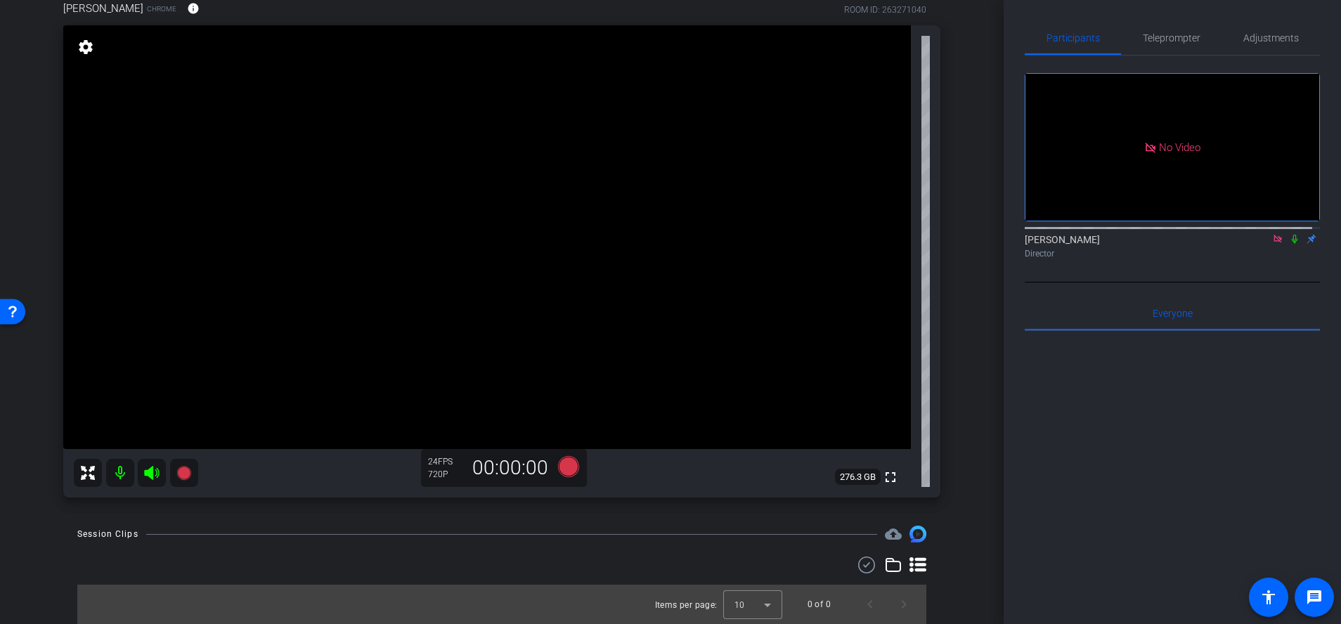
scroll to position [86, 0]
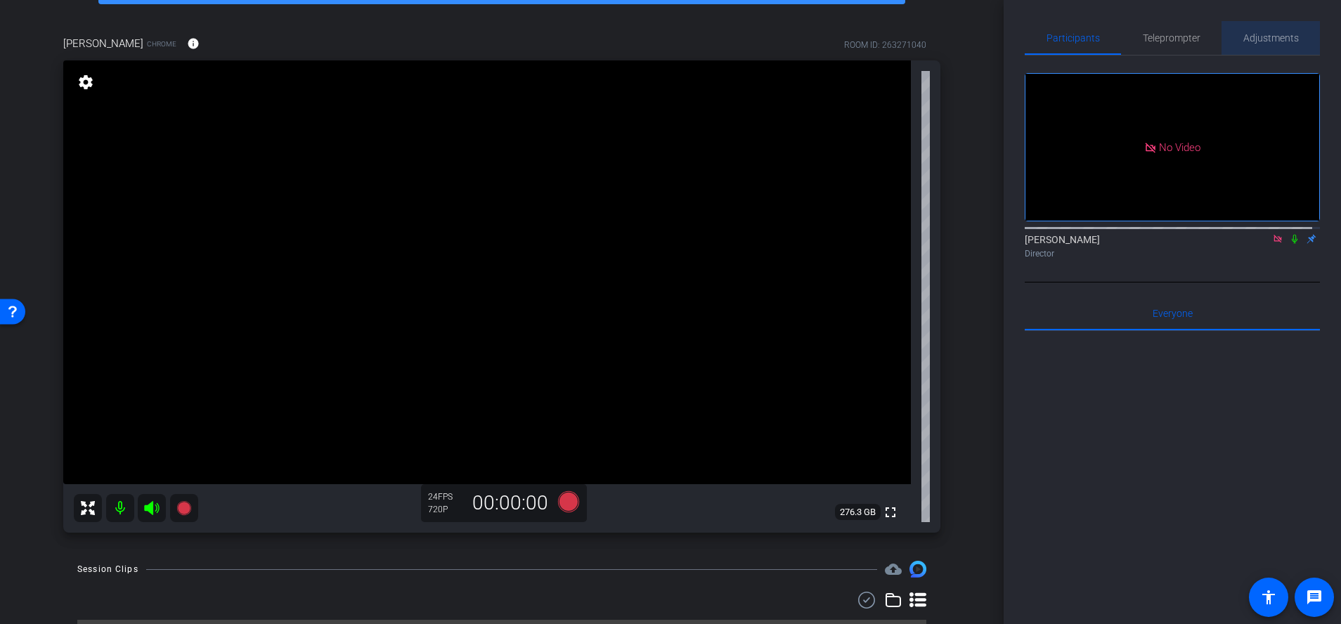
click at [1278, 37] on span "Adjustments" at bounding box center [1271, 38] width 56 height 10
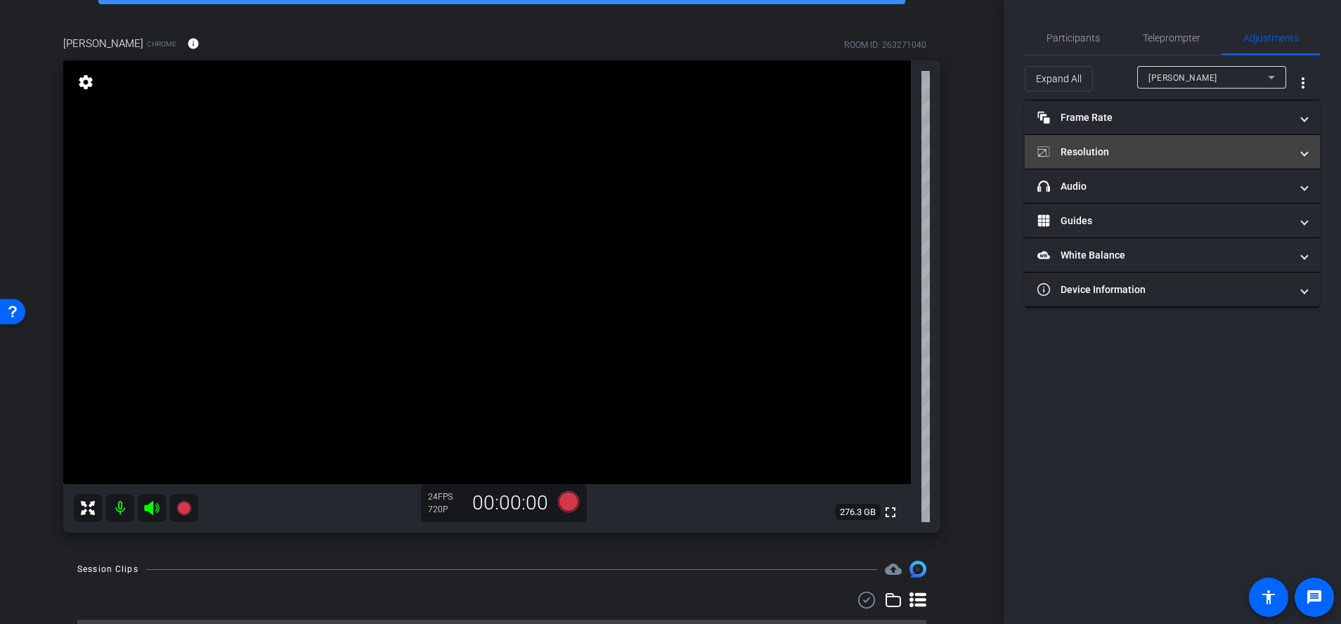
click at [1085, 156] on mat-panel-title "Resolution" at bounding box center [1163, 152] width 253 height 15
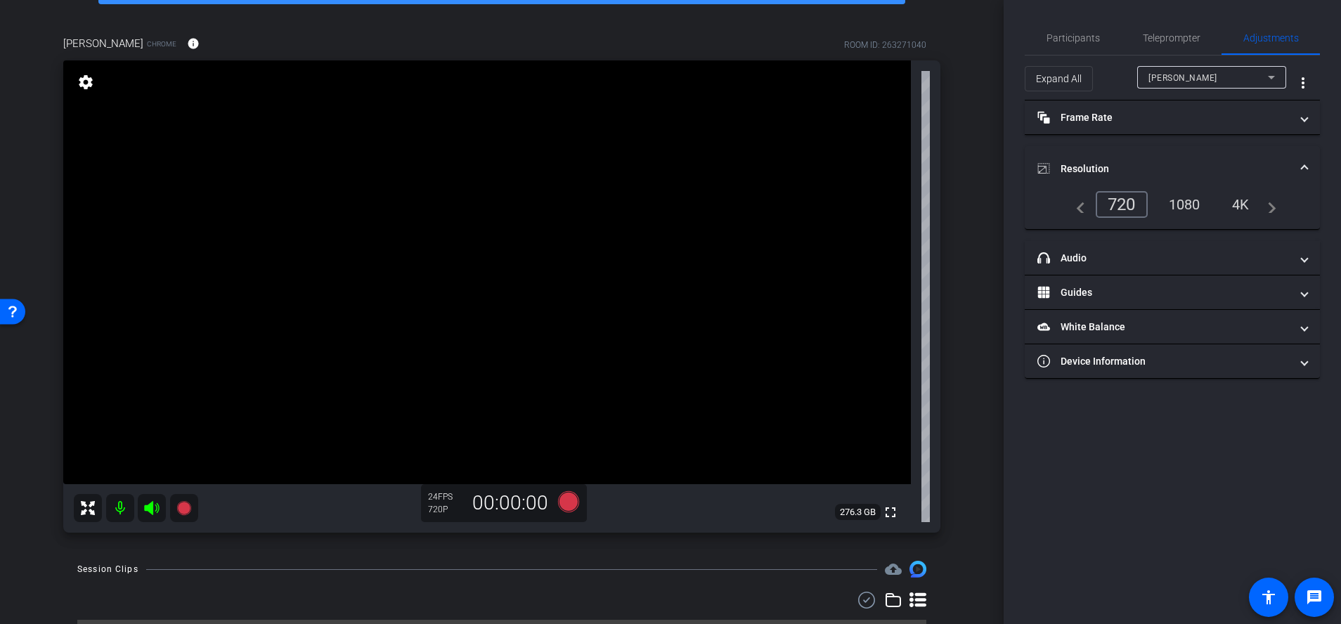
click at [1189, 207] on div "1080" at bounding box center [1184, 205] width 53 height 24
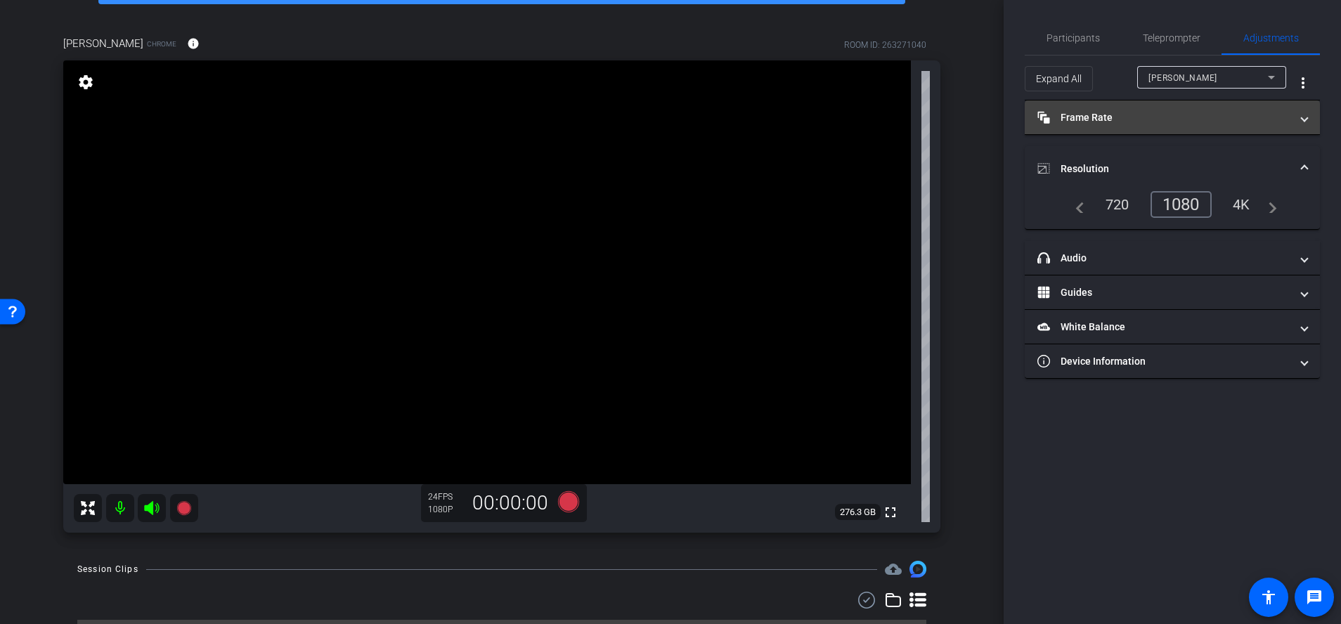
click at [1167, 122] on mat-panel-title "Frame Rate Frame Rate" at bounding box center [1163, 117] width 253 height 15
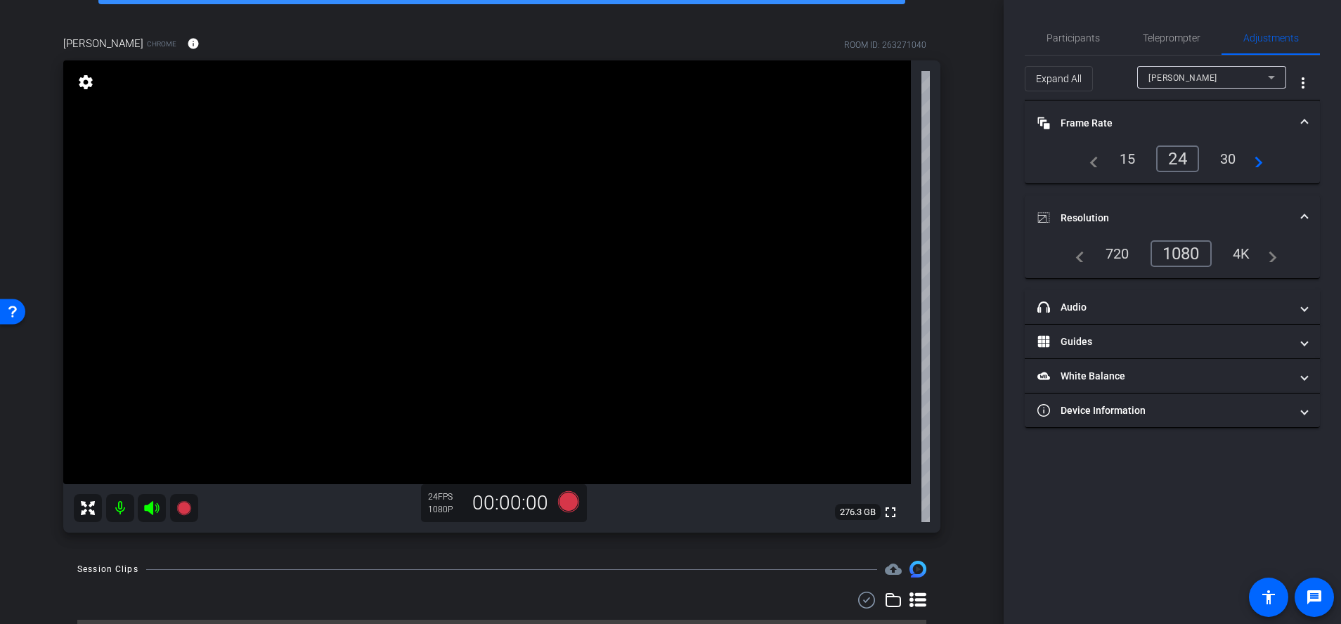
click at [1226, 157] on div "30" at bounding box center [1227, 159] width 37 height 24
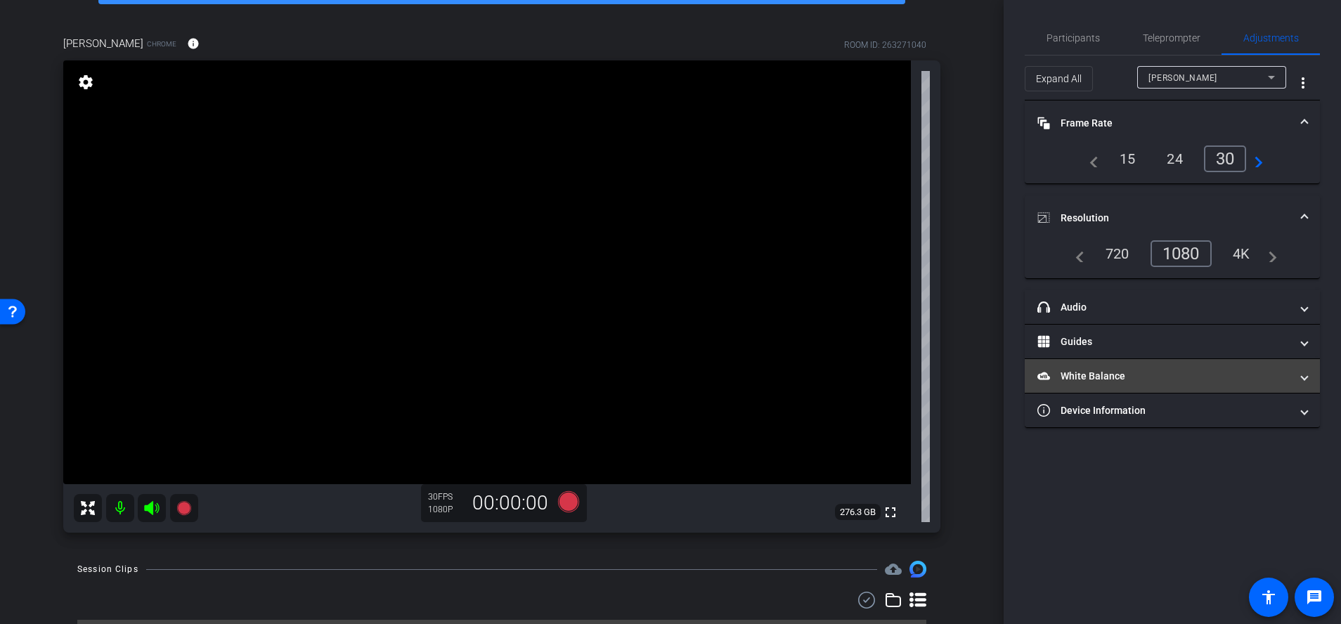
click at [1176, 371] on mat-panel-title "White Balance White Balance" at bounding box center [1163, 376] width 253 height 15
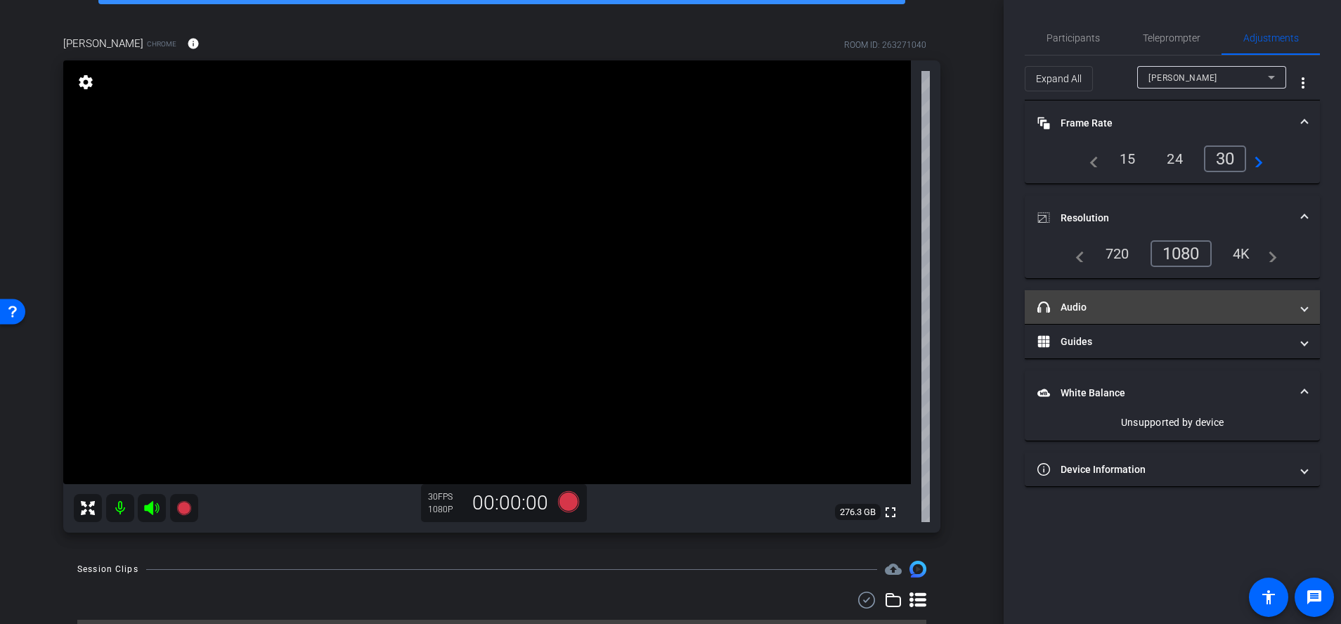
click at [1196, 306] on mat-panel-title "headphone icon Audio" at bounding box center [1163, 307] width 253 height 15
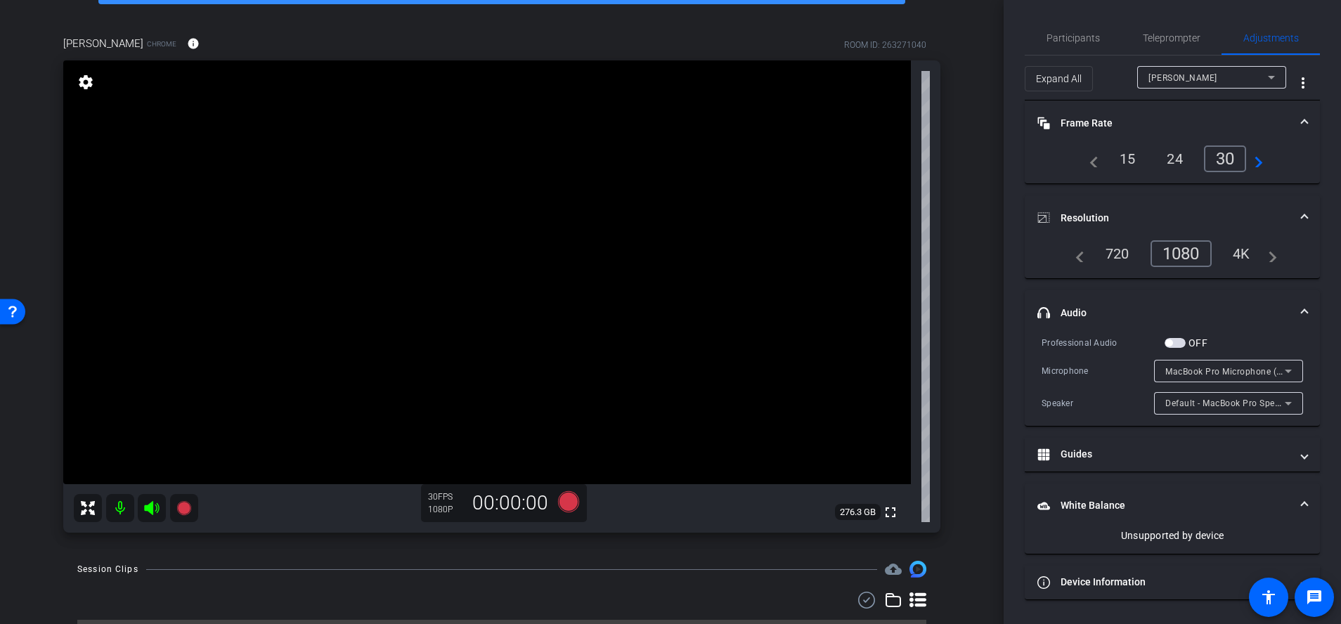
click at [1243, 373] on span "MacBook Pro Microphone (Built-in)" at bounding box center [1236, 370] width 143 height 11
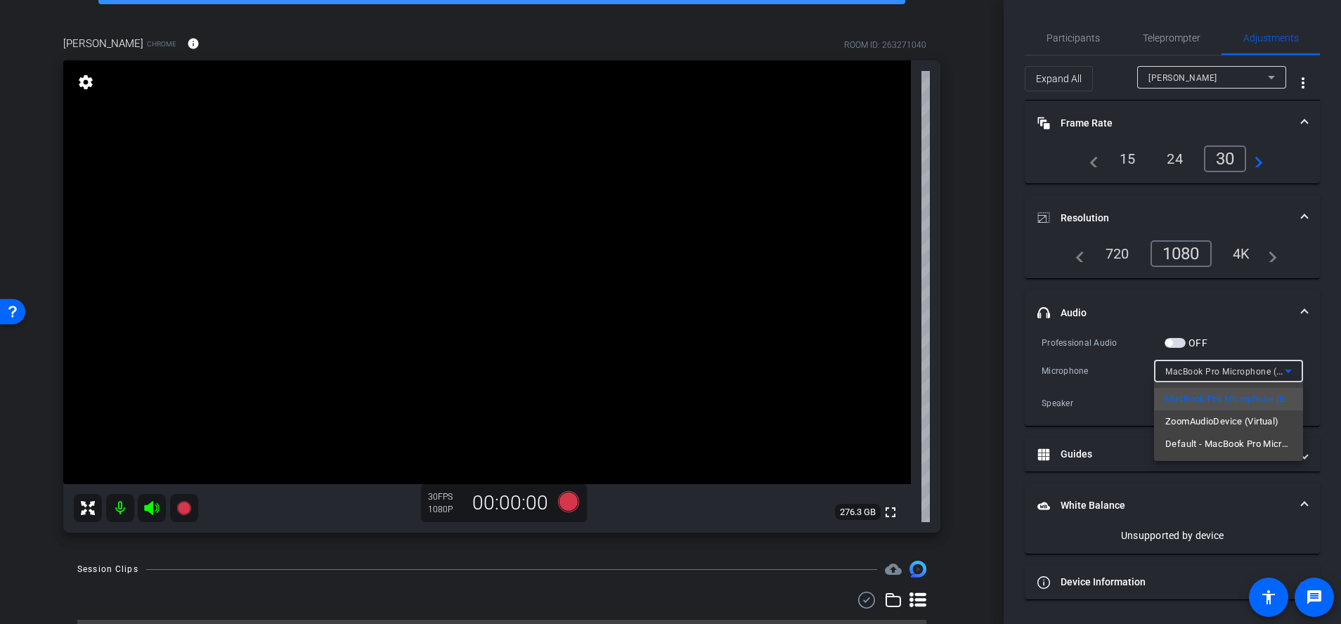
click at [1135, 110] on div at bounding box center [670, 312] width 1341 height 624
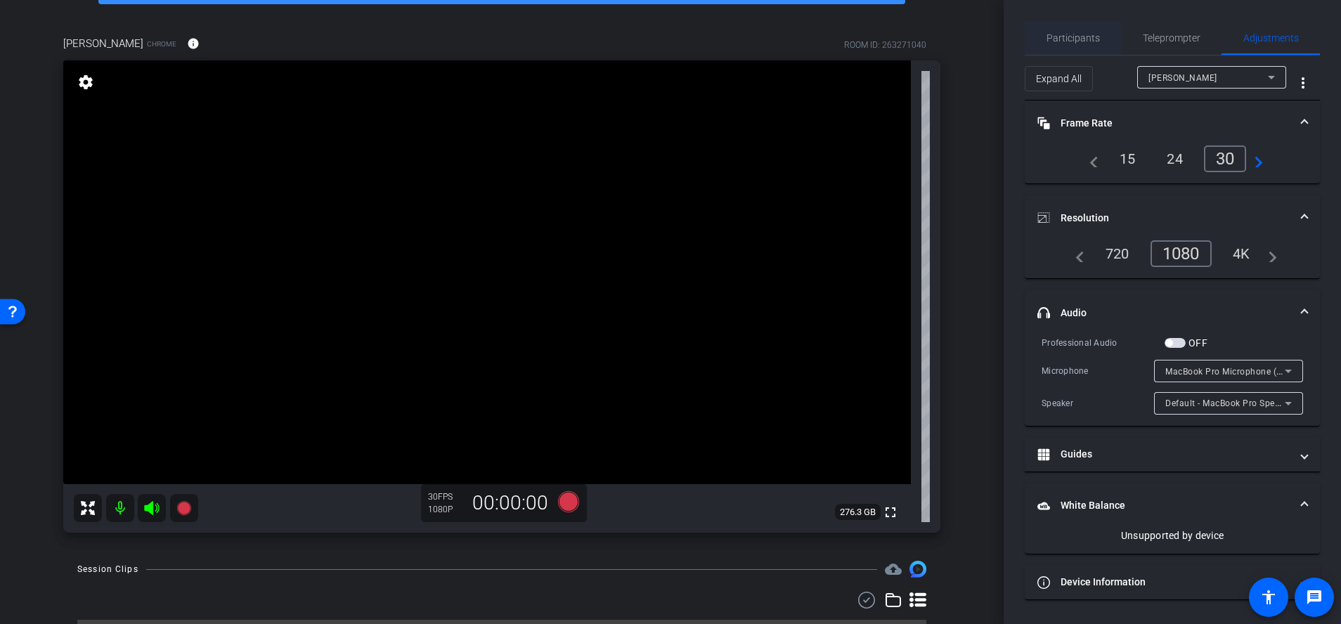
click at [1080, 44] on span "Participants" at bounding box center [1072, 38] width 53 height 34
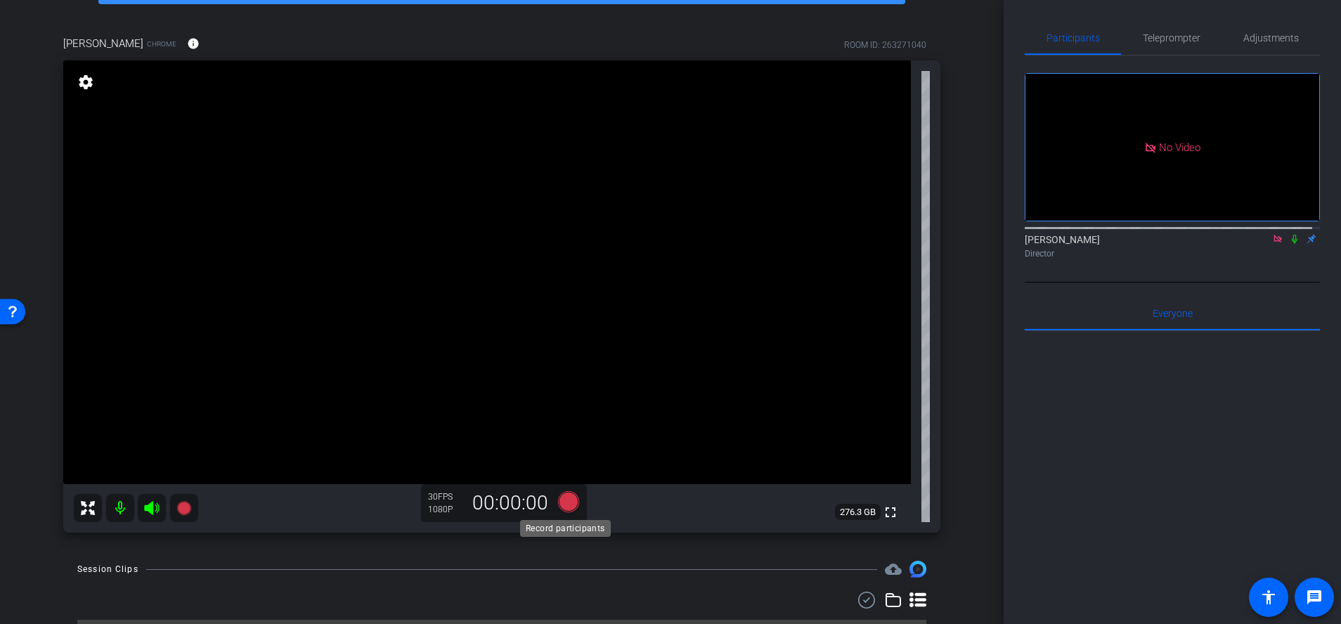
click at [559, 507] on icon at bounding box center [568, 501] width 21 height 21
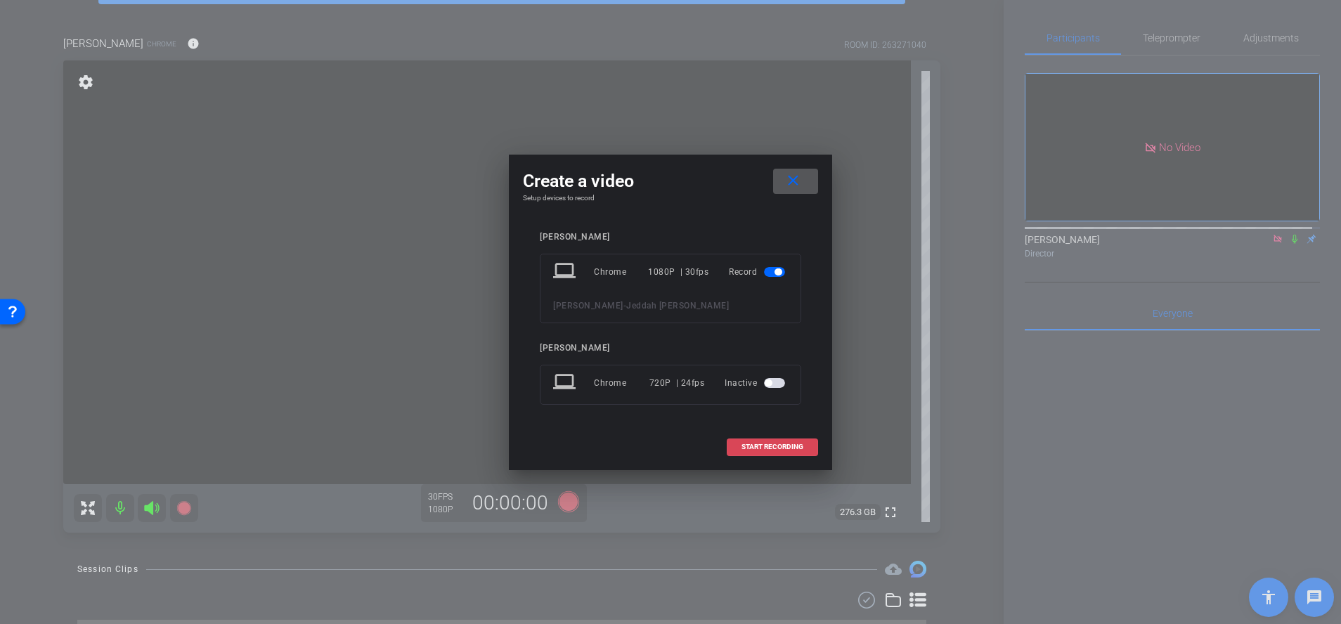
click at [741, 458] on span at bounding box center [772, 447] width 90 height 34
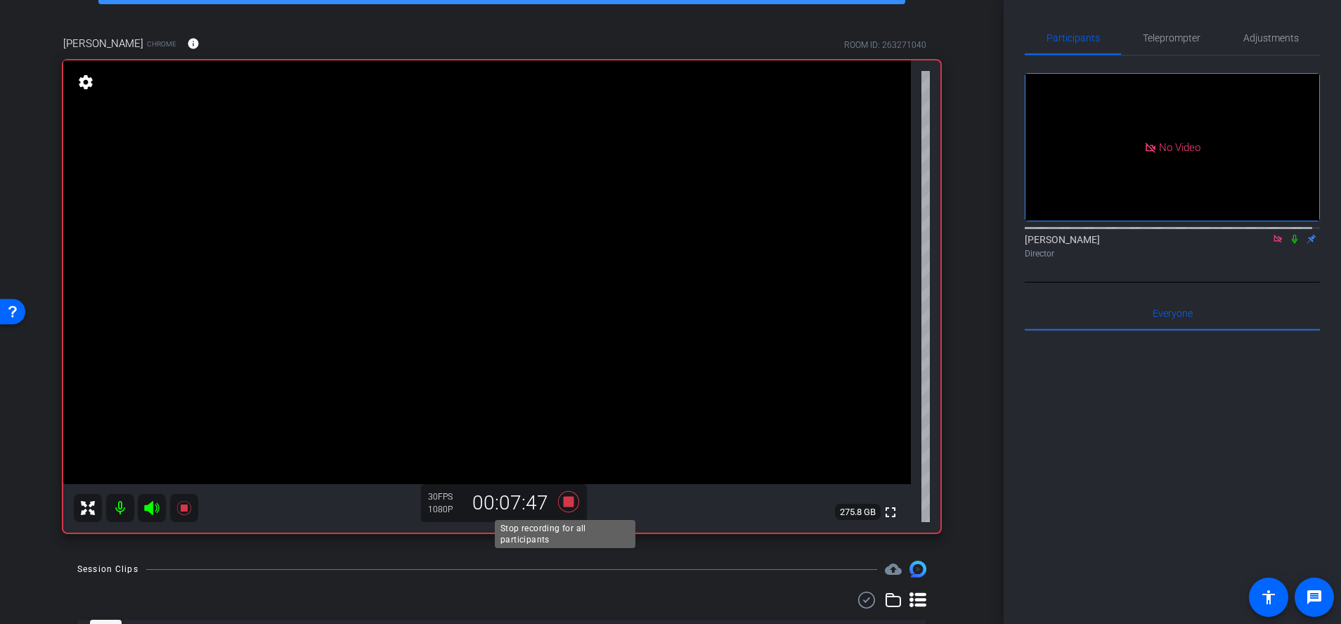
click at [566, 496] on icon at bounding box center [569, 501] width 34 height 25
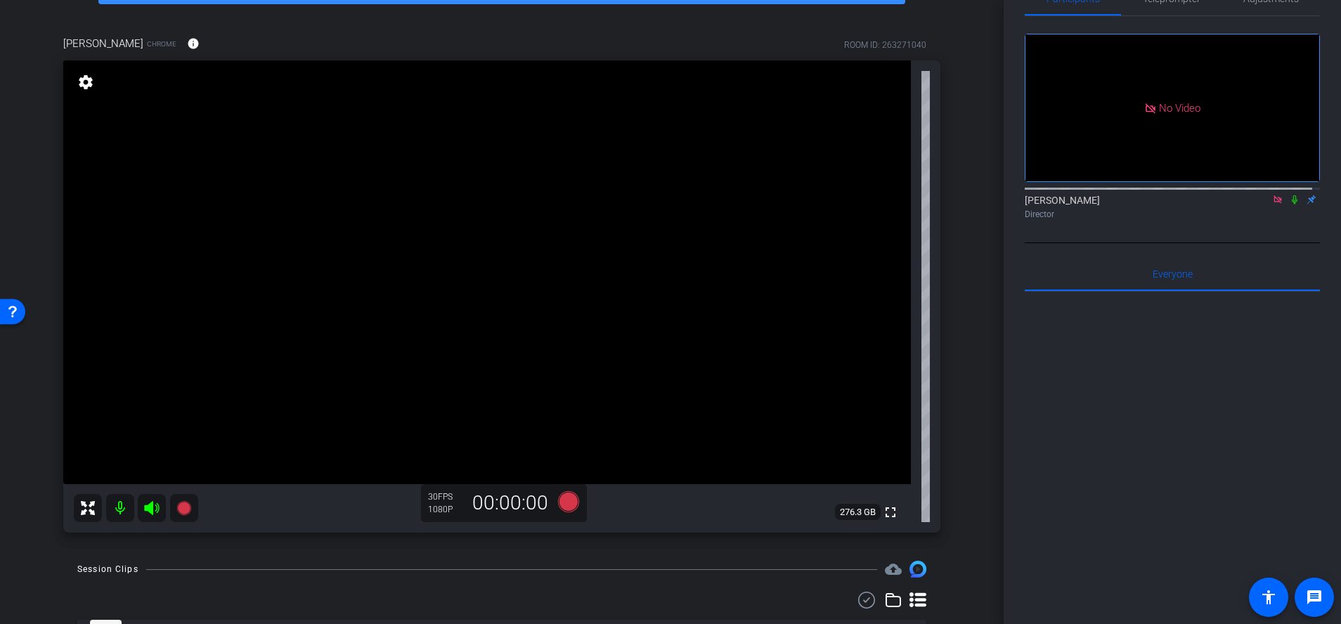
scroll to position [152, 0]
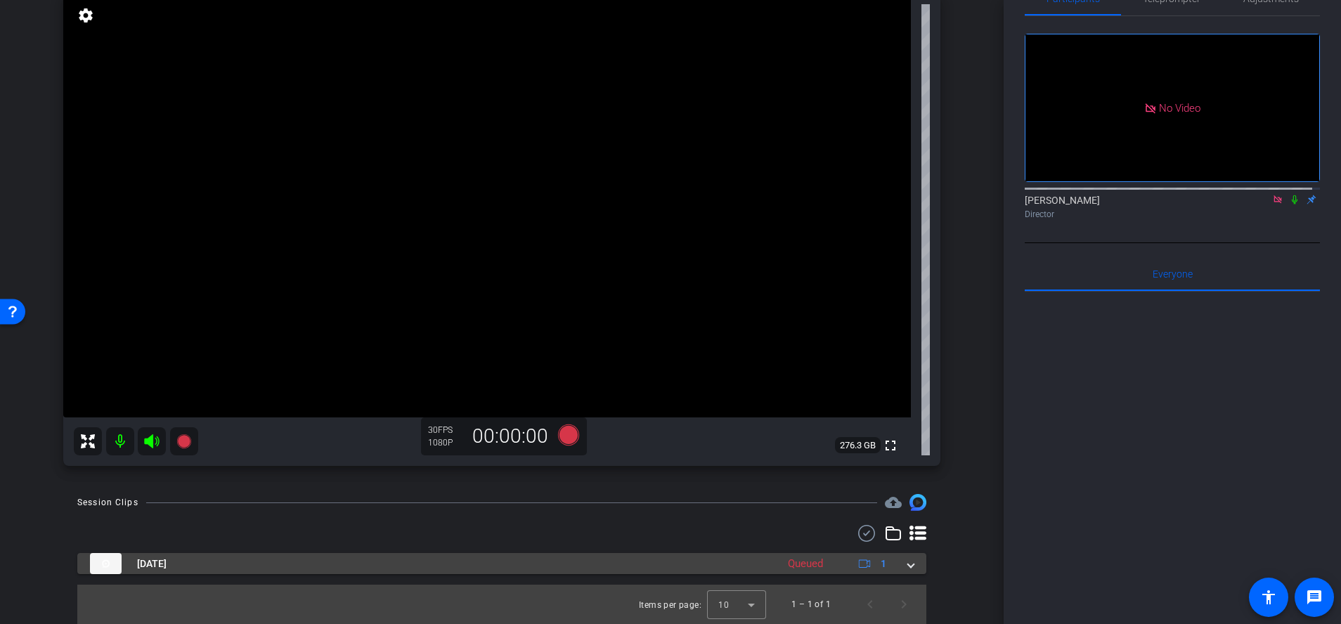
click at [897, 560] on div "Oct 3, 2025 Queued 1" at bounding box center [499, 563] width 818 height 21
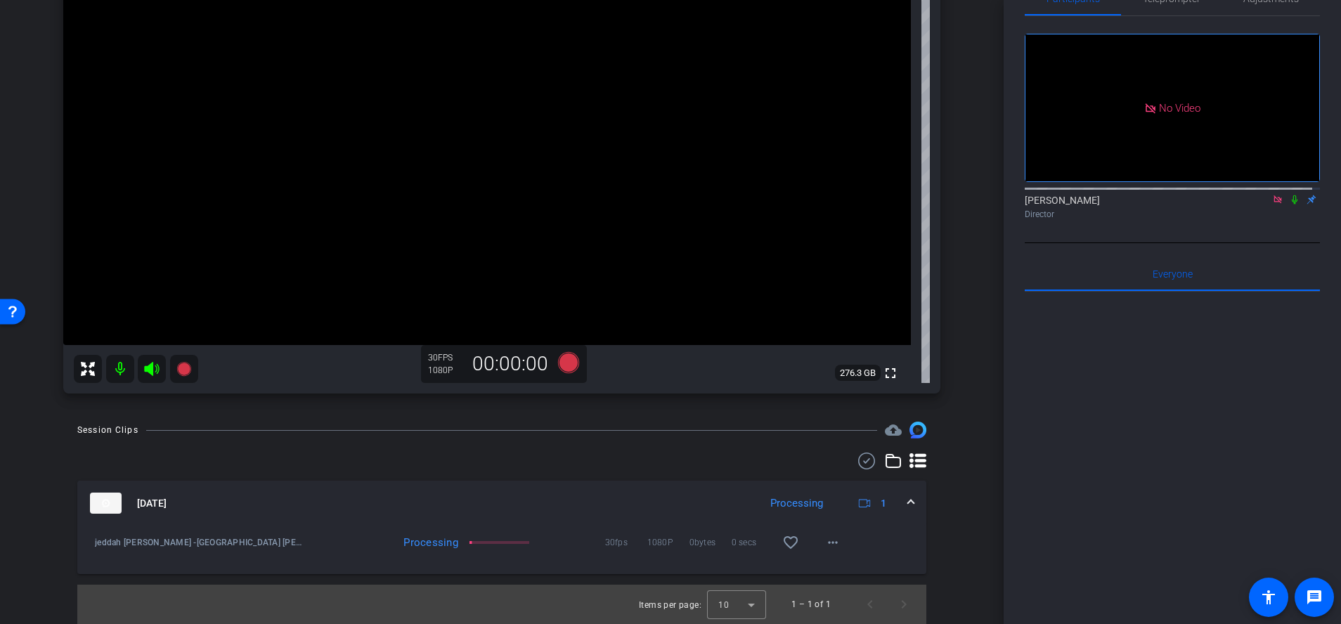
scroll to position [193, 0]
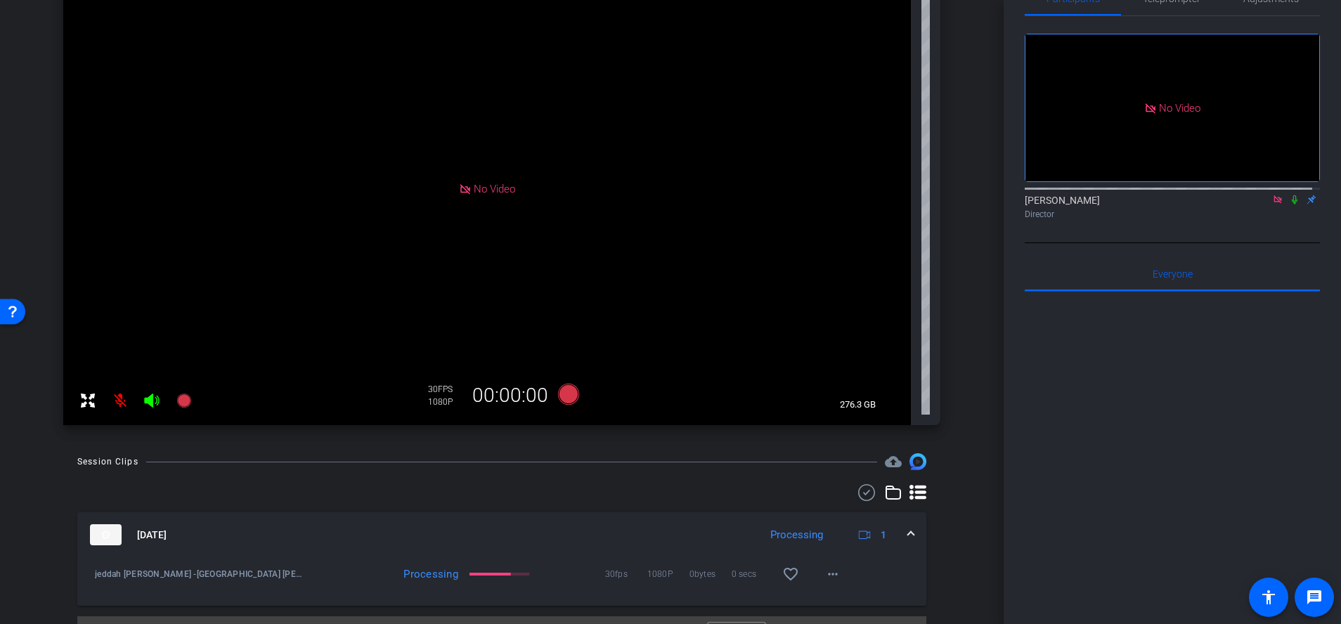
click at [1289, 195] on icon at bounding box center [1294, 200] width 11 height 10
